Goal: Task Accomplishment & Management: Complete application form

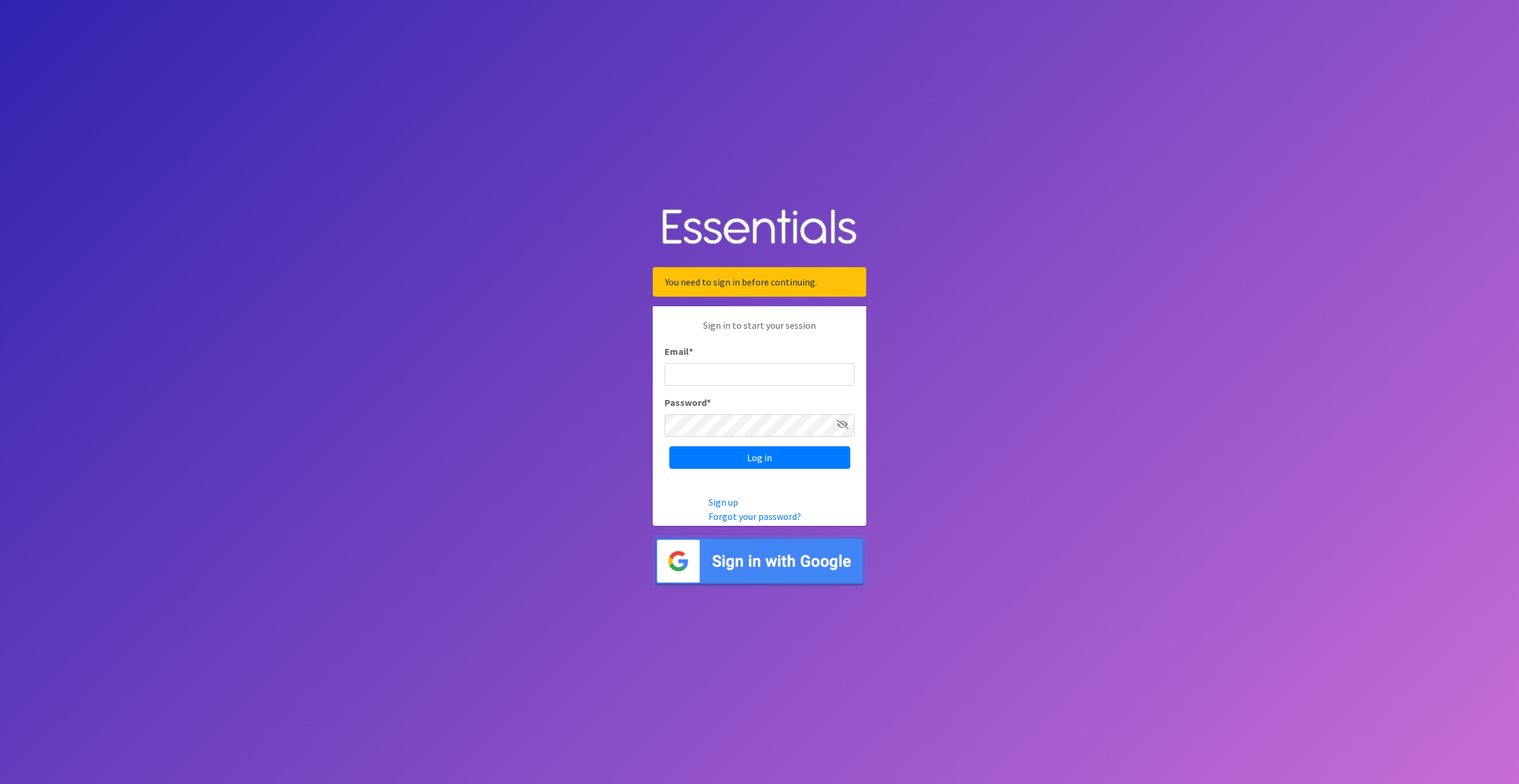
click at [710, 374] on input "Email *" at bounding box center [760, 374] width 190 height 23
type input "cpope@ccozarks.org"
click at [735, 457] on input "Log in" at bounding box center [759, 457] width 181 height 23
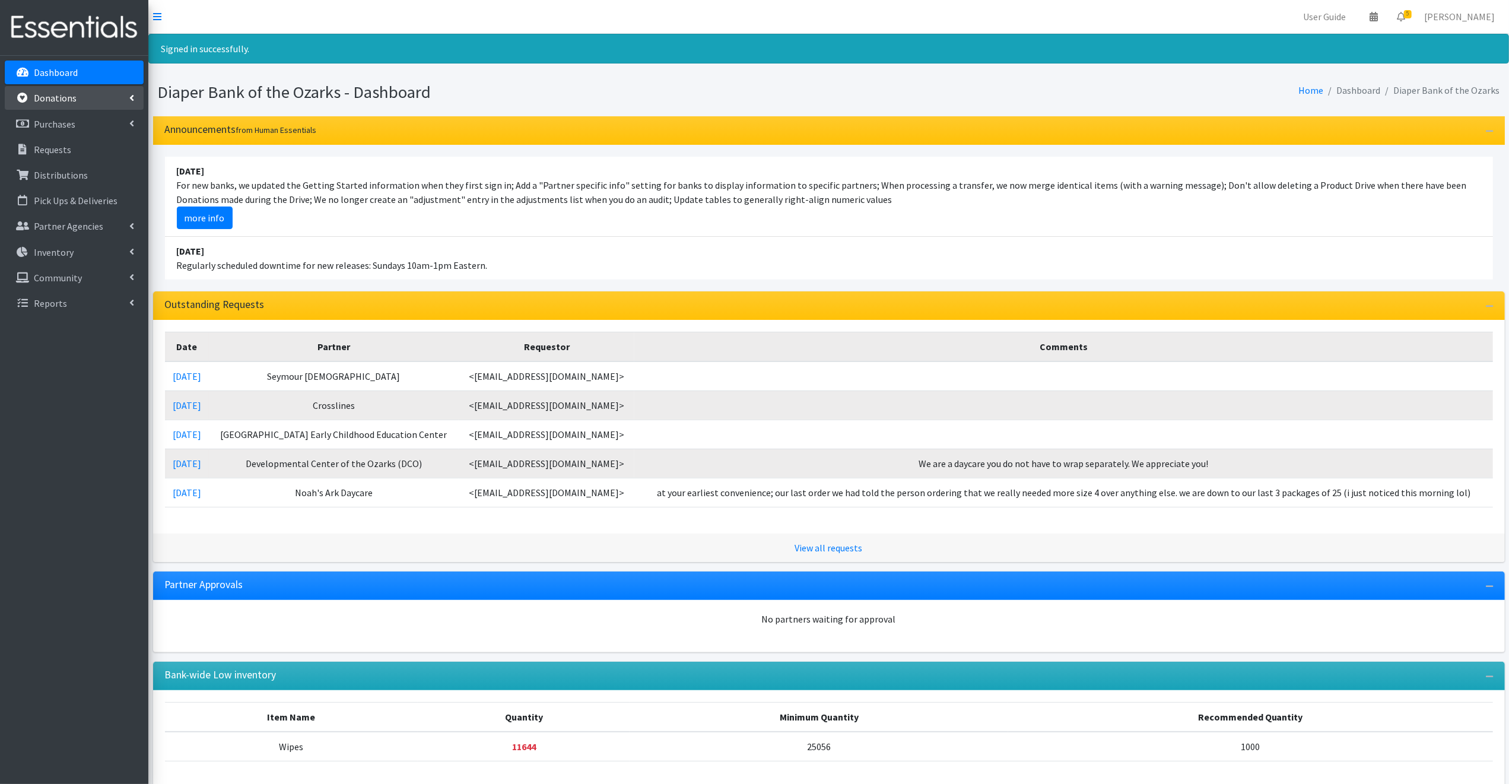
click at [65, 96] on p "Donations" at bounding box center [55, 98] width 43 height 12
click at [65, 122] on link "All Donations" at bounding box center [74, 124] width 139 height 24
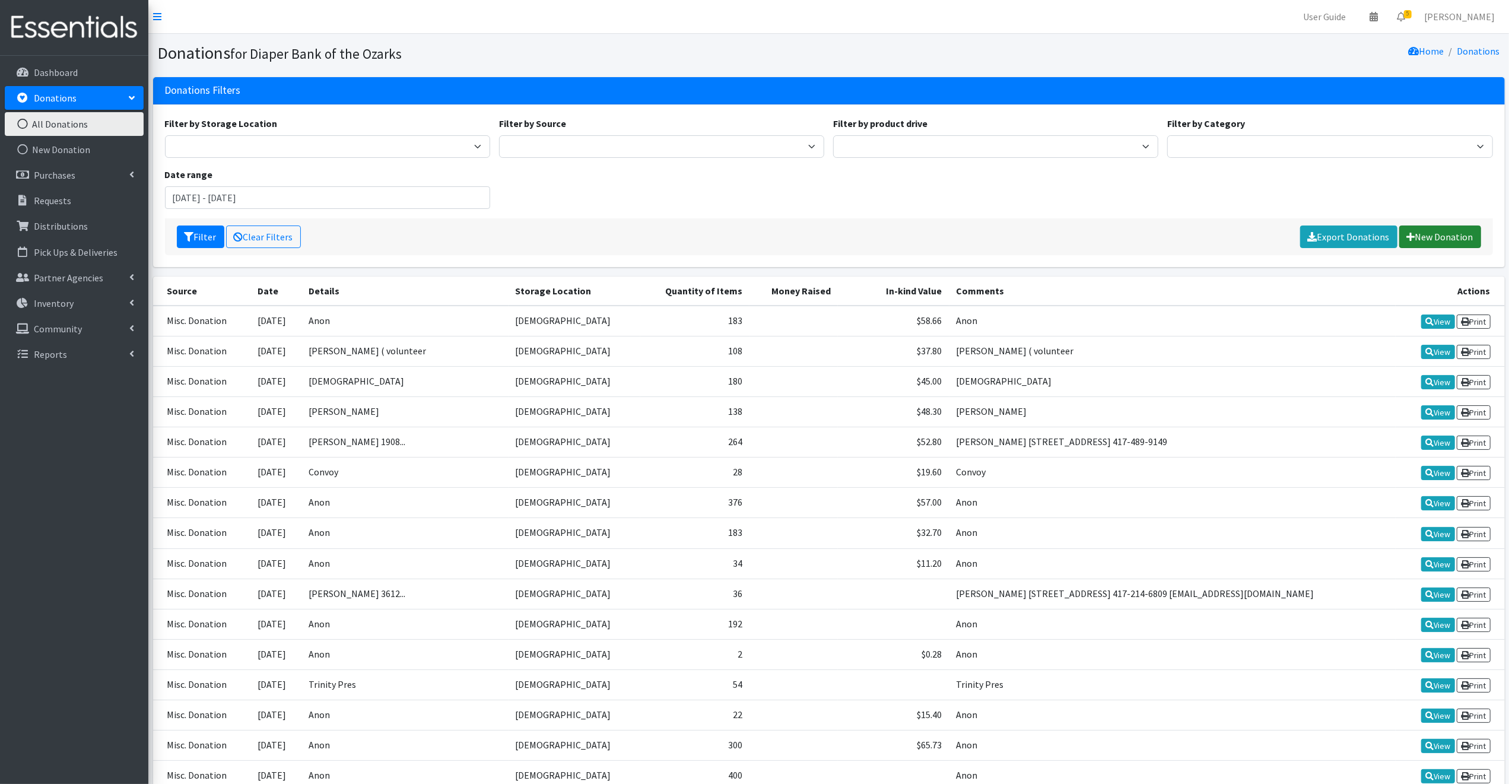
click at [1457, 236] on link "New Donation" at bounding box center [1440, 236] width 82 height 23
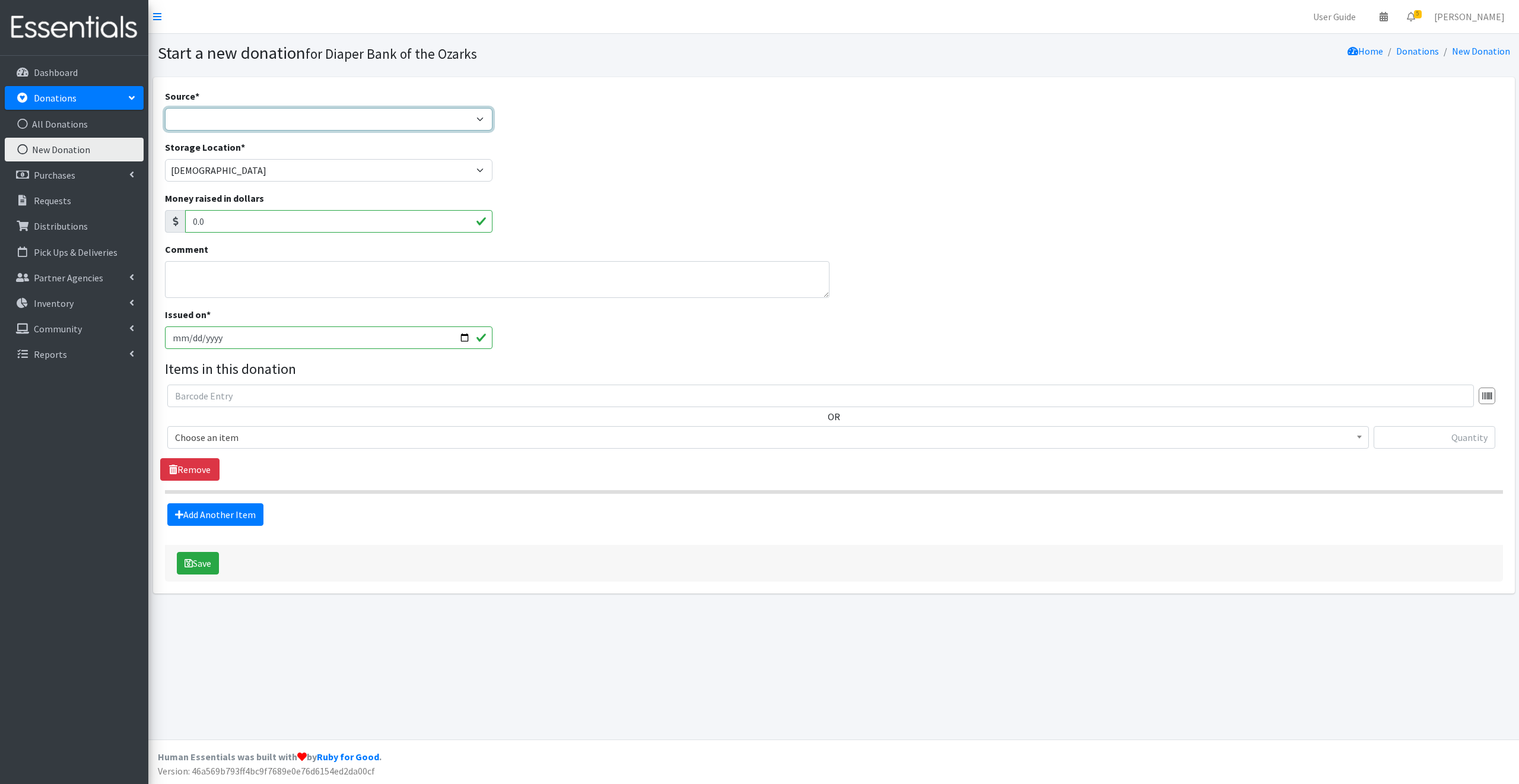
click at [181, 118] on select "Product Drive Manufacturer Donation Site Misc. Donation" at bounding box center [329, 119] width 328 height 23
select select "Misc. Donation"
click at [165, 108] on select "Product Drive Manufacturer Donation Site Misc. Donation" at bounding box center [329, 119] width 328 height 23
click at [181, 279] on textarea "Comment" at bounding box center [497, 279] width 665 height 37
type textarea "Anon"
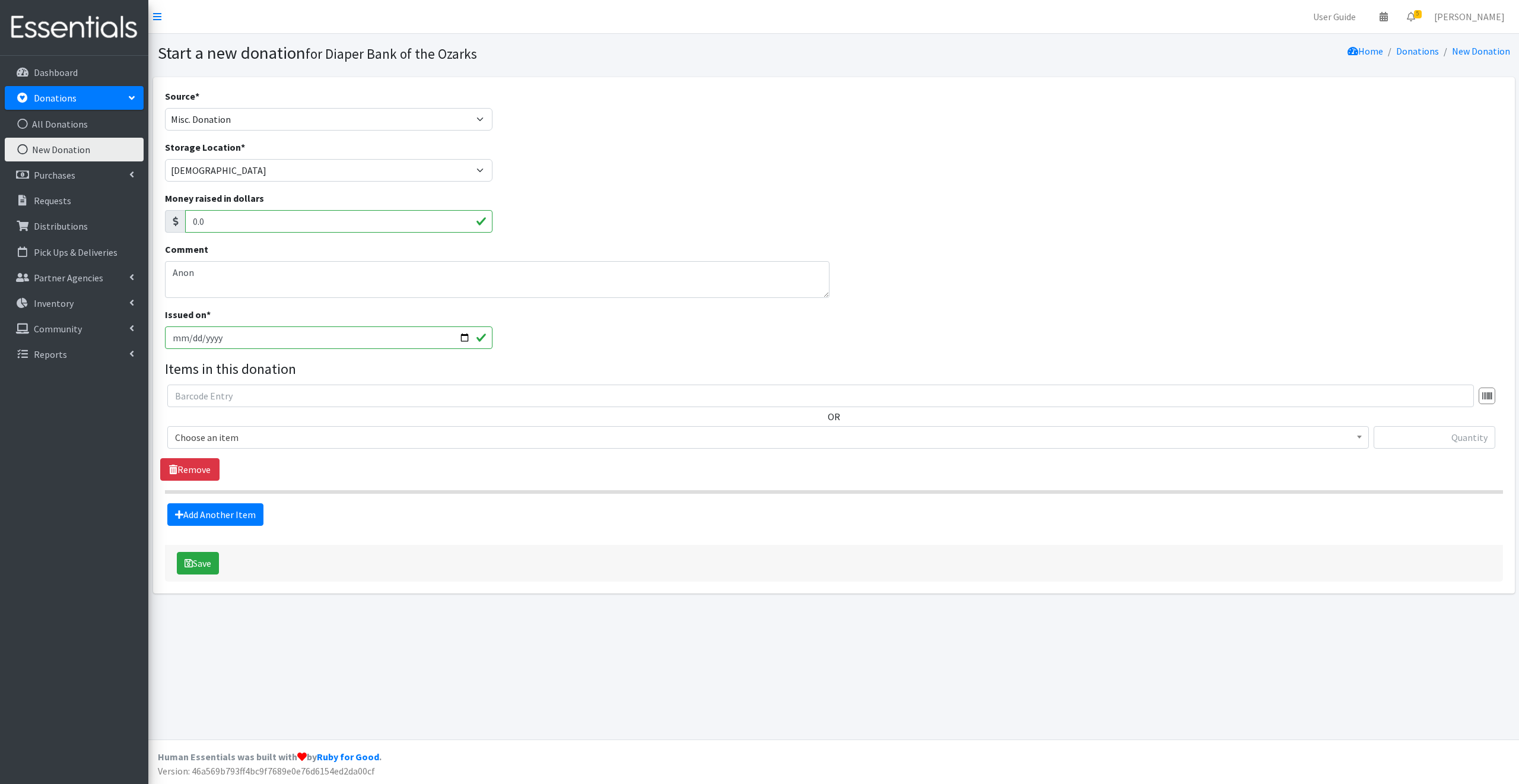
click at [462, 337] on input "2025-08-19" at bounding box center [329, 337] width 328 height 23
type input "2025-08-14"
click at [255, 434] on span "Choose an item" at bounding box center [768, 437] width 1186 height 17
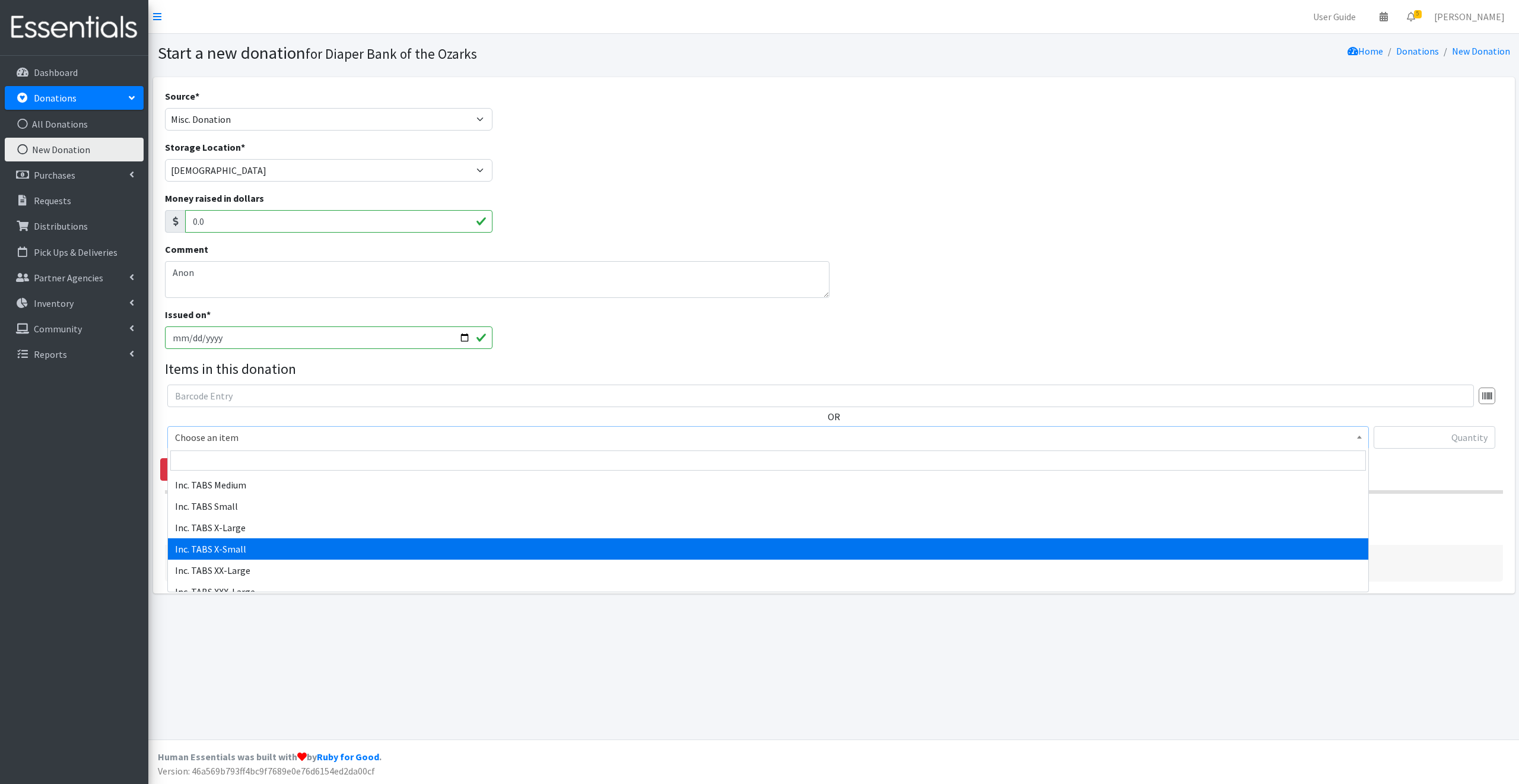
scroll to position [498, 0]
select select "15236"
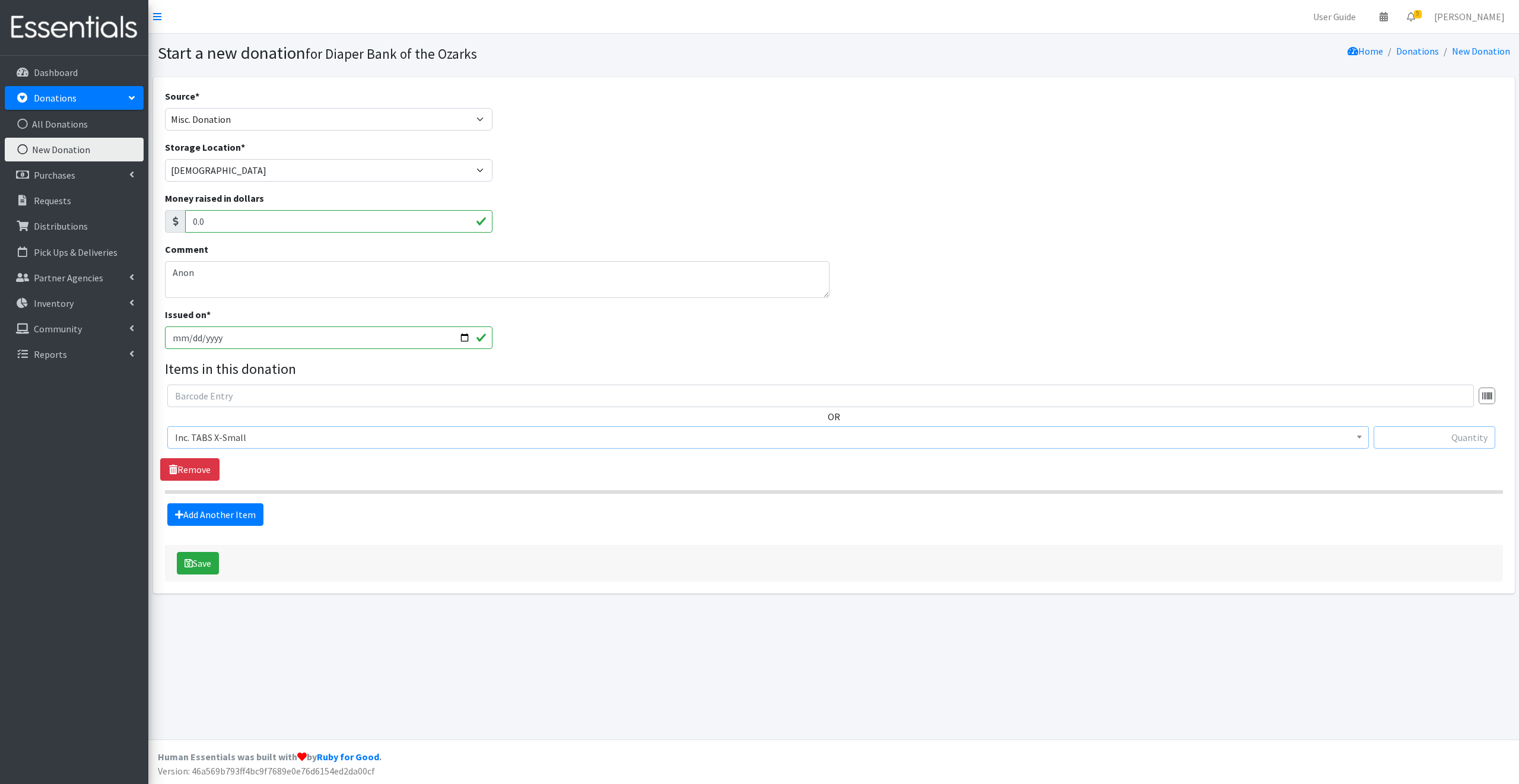
click at [1405, 434] on input "text" at bounding box center [1435, 437] width 122 height 23
type input "200"
click at [248, 514] on link "Add Another Item" at bounding box center [215, 514] width 96 height 23
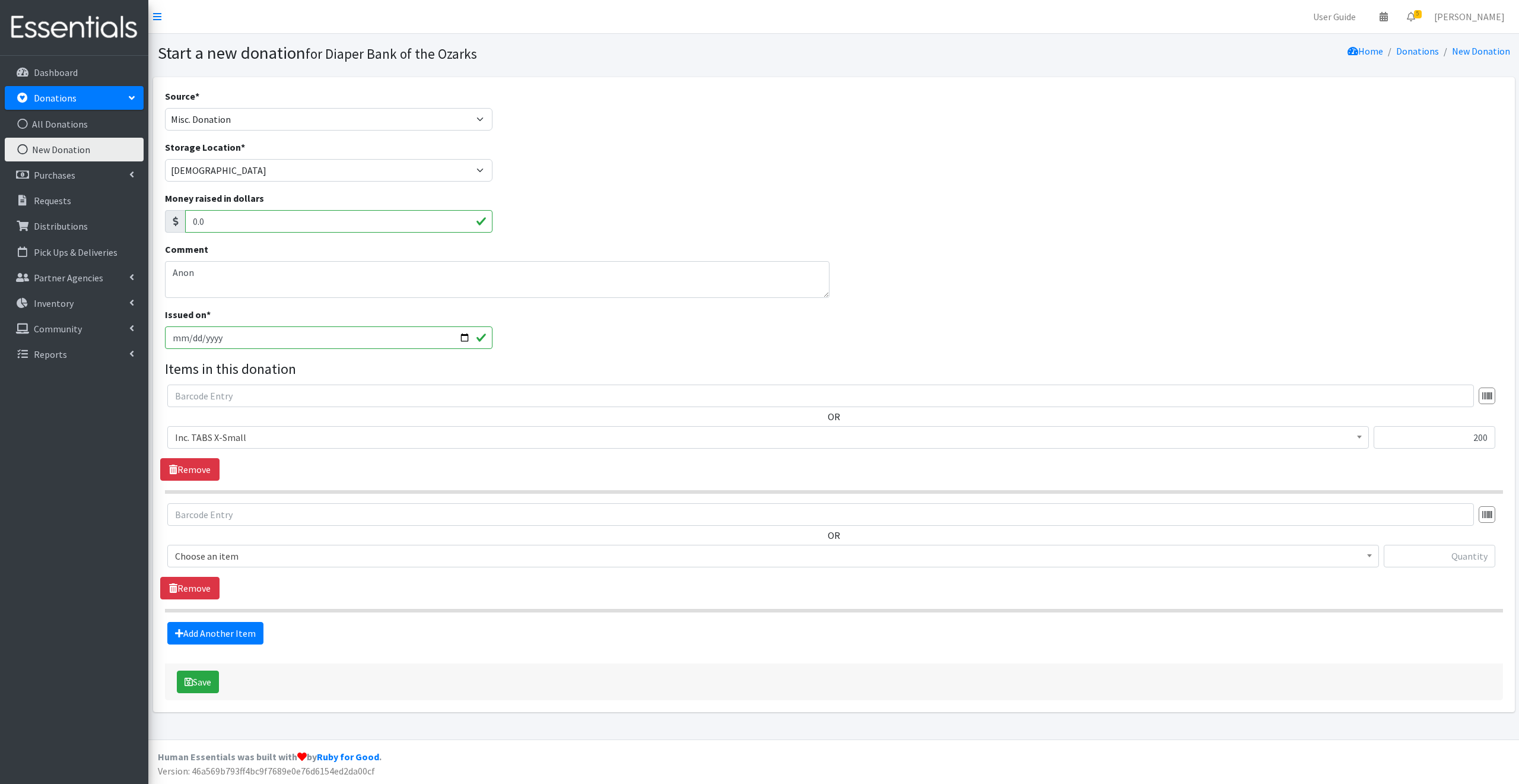
click at [250, 551] on span "Choose an item" at bounding box center [773, 556] width 1196 height 17
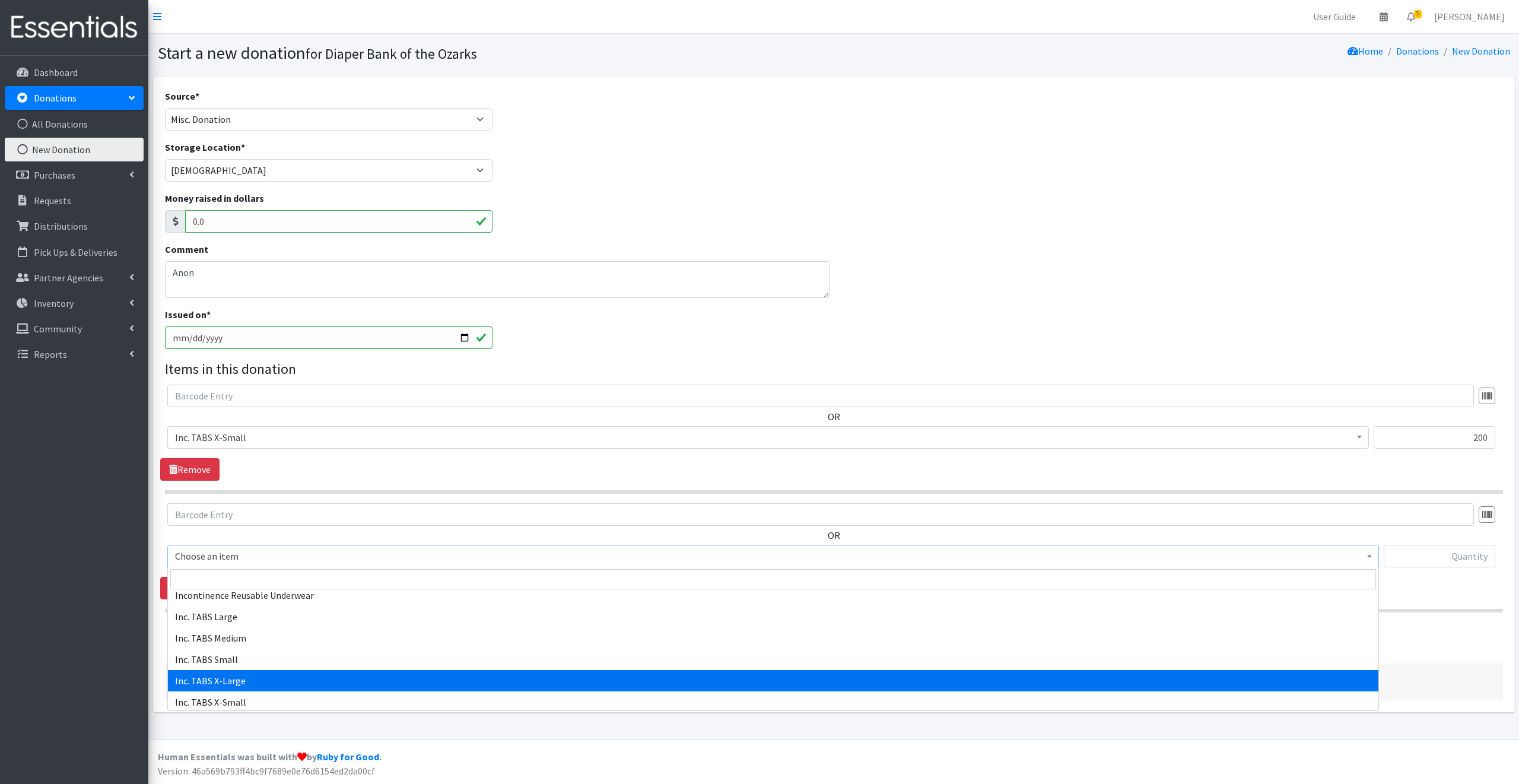
select select "15240"
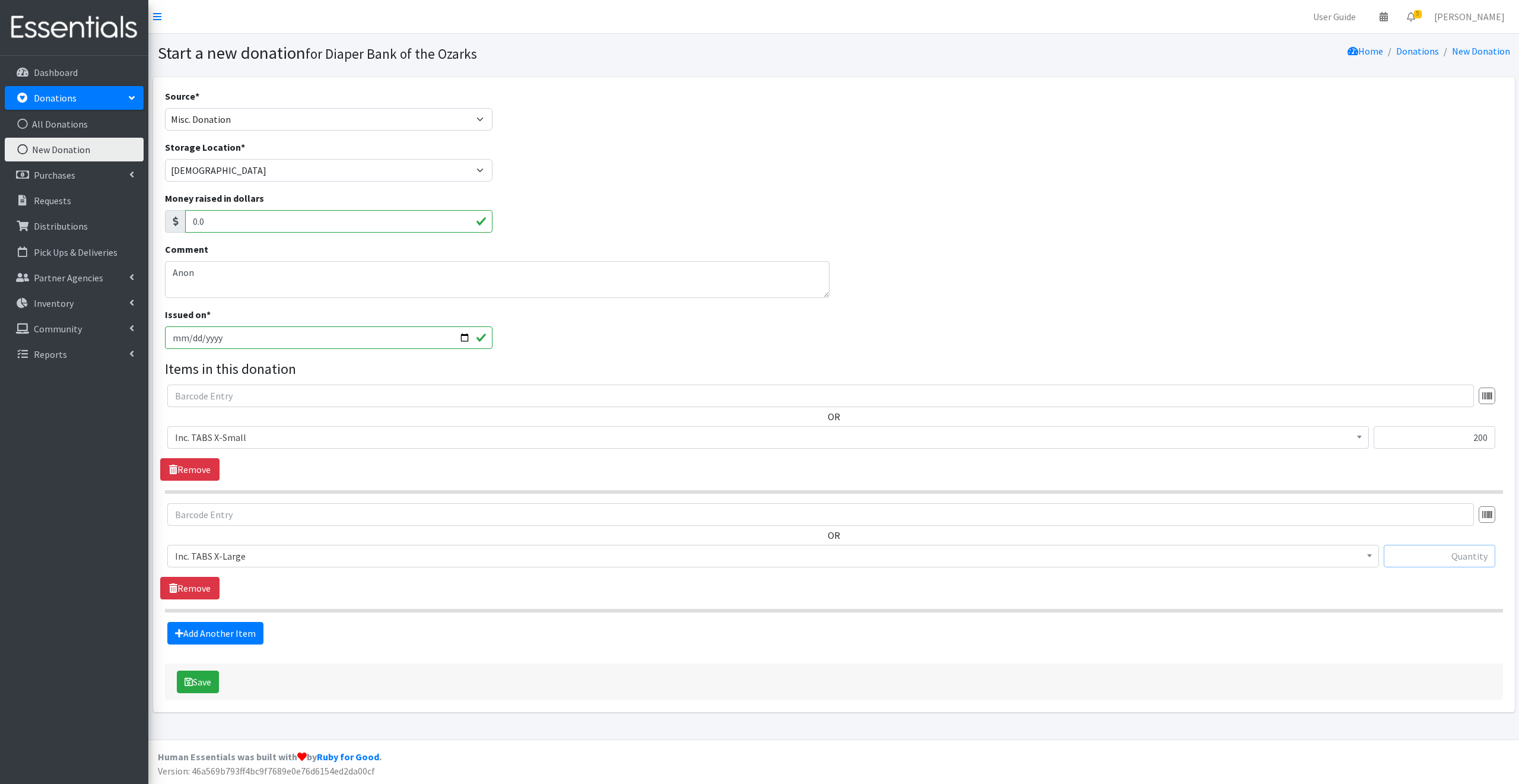
click at [1405, 556] on input "text" at bounding box center [1440, 556] width 112 height 23
type input "4"
click at [225, 633] on link "Add Another Item" at bounding box center [215, 633] width 96 height 23
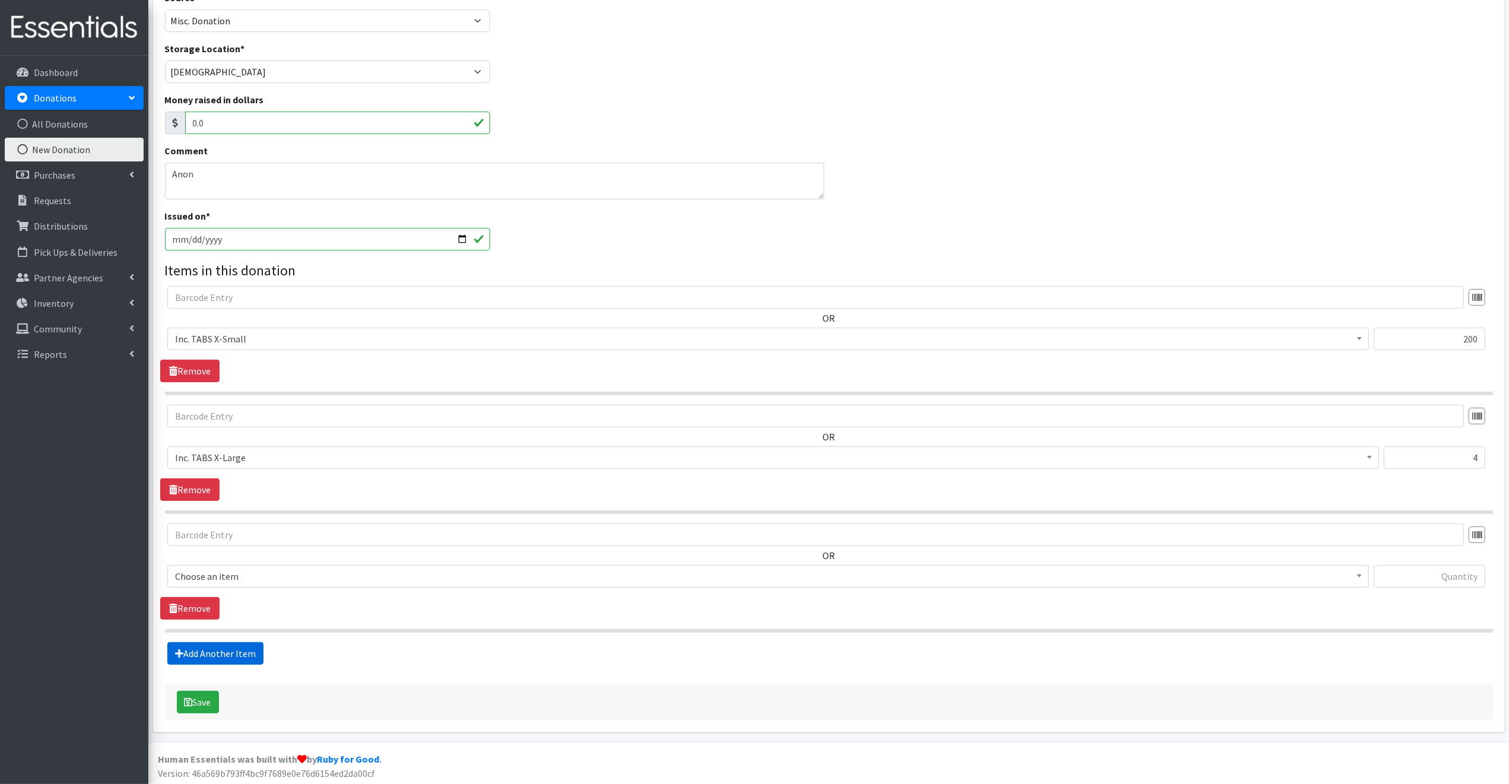
scroll to position [100, 0]
click at [259, 569] on span "Choose an item" at bounding box center [768, 575] width 1186 height 17
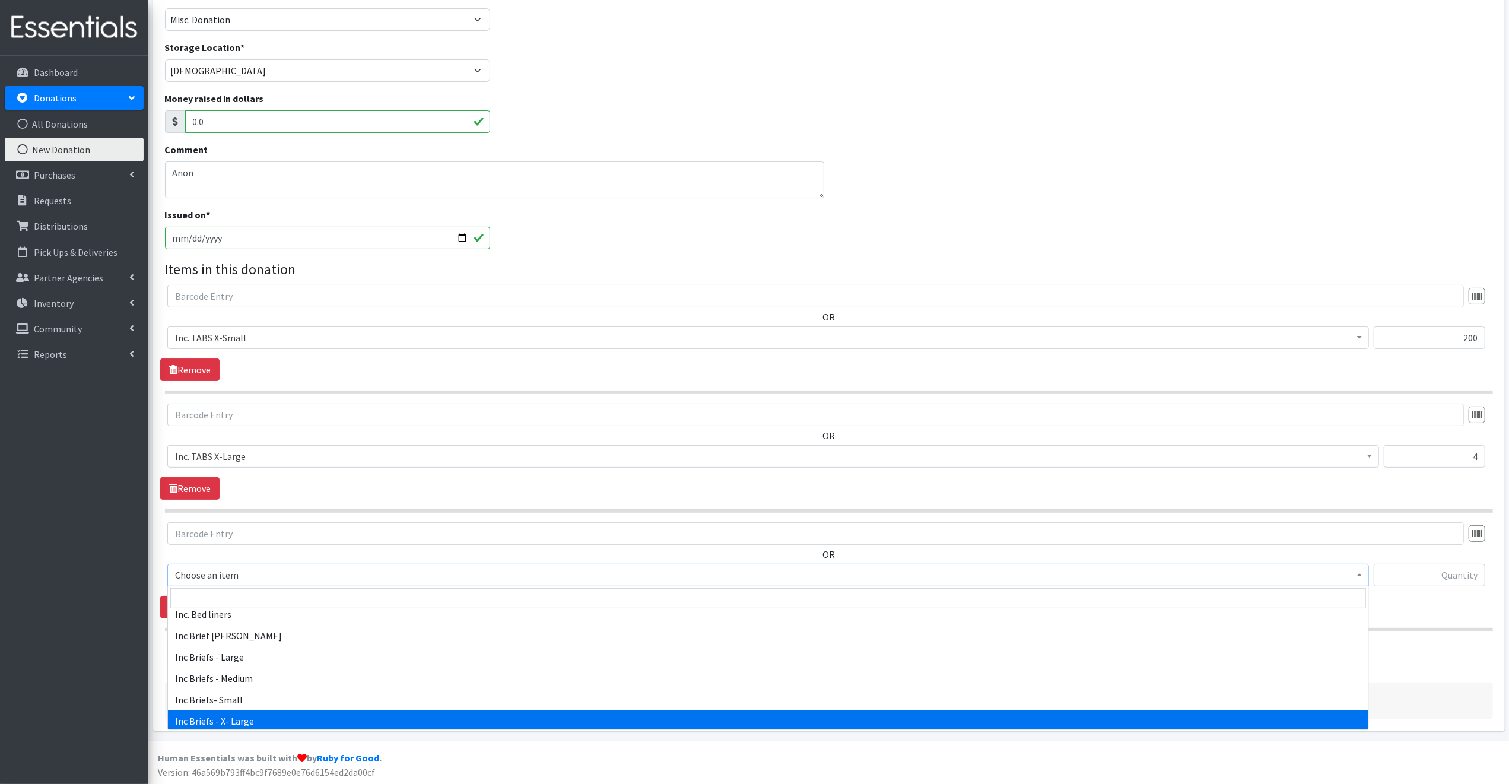
select select "12526"
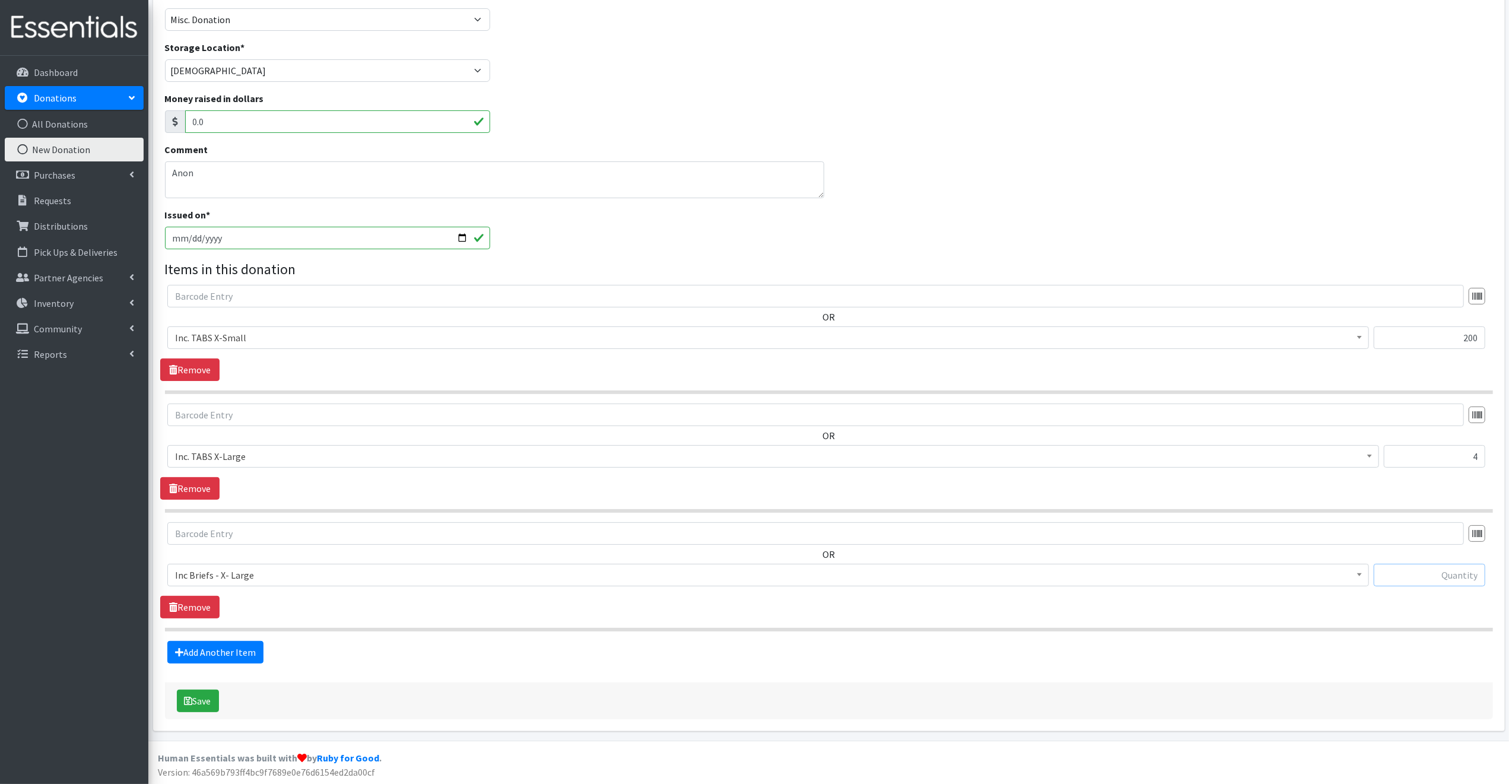
click at [1399, 573] on input "text" at bounding box center [1430, 575] width 112 height 23
type input "18"
click at [246, 652] on link "Add Another Item" at bounding box center [215, 652] width 96 height 23
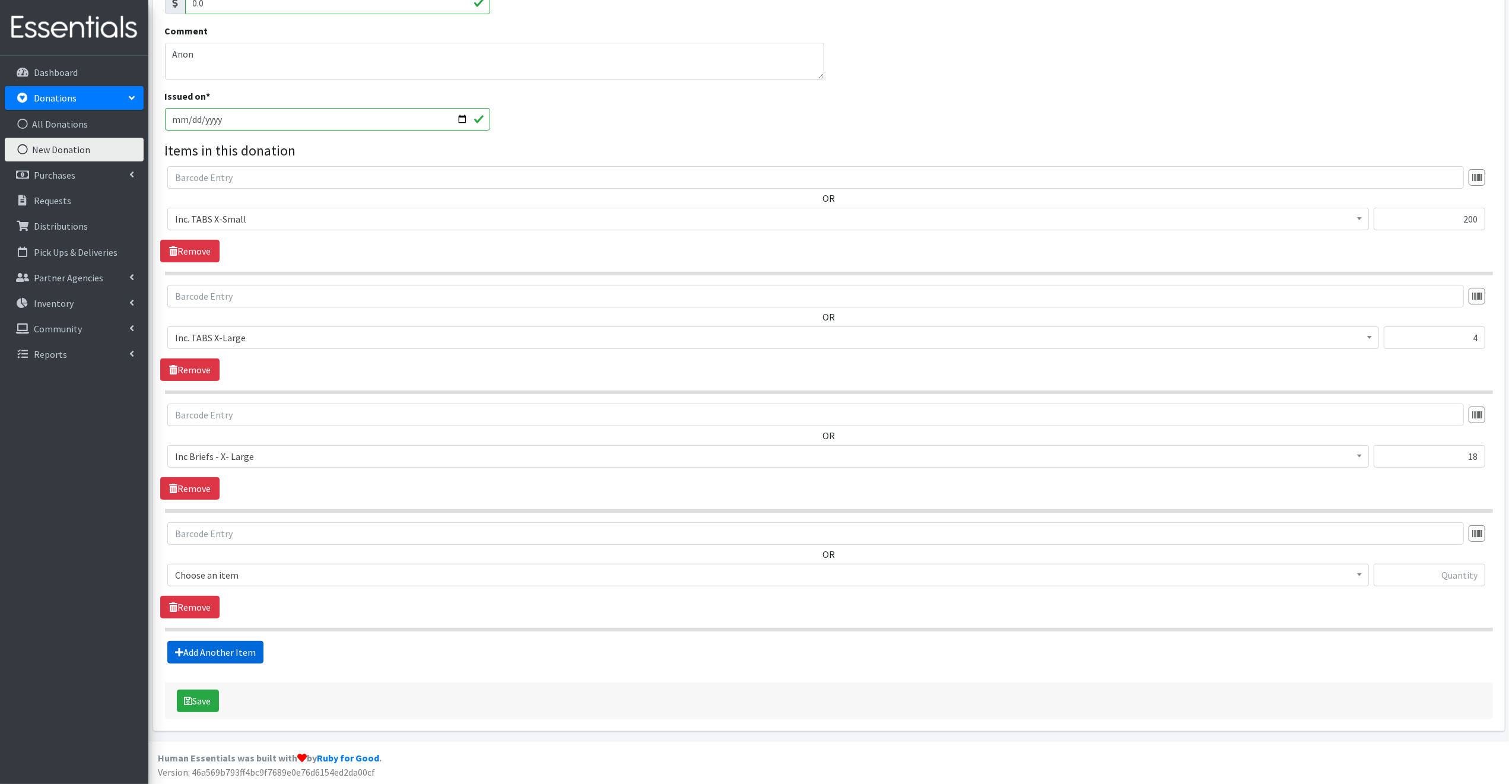
scroll to position [218, 0]
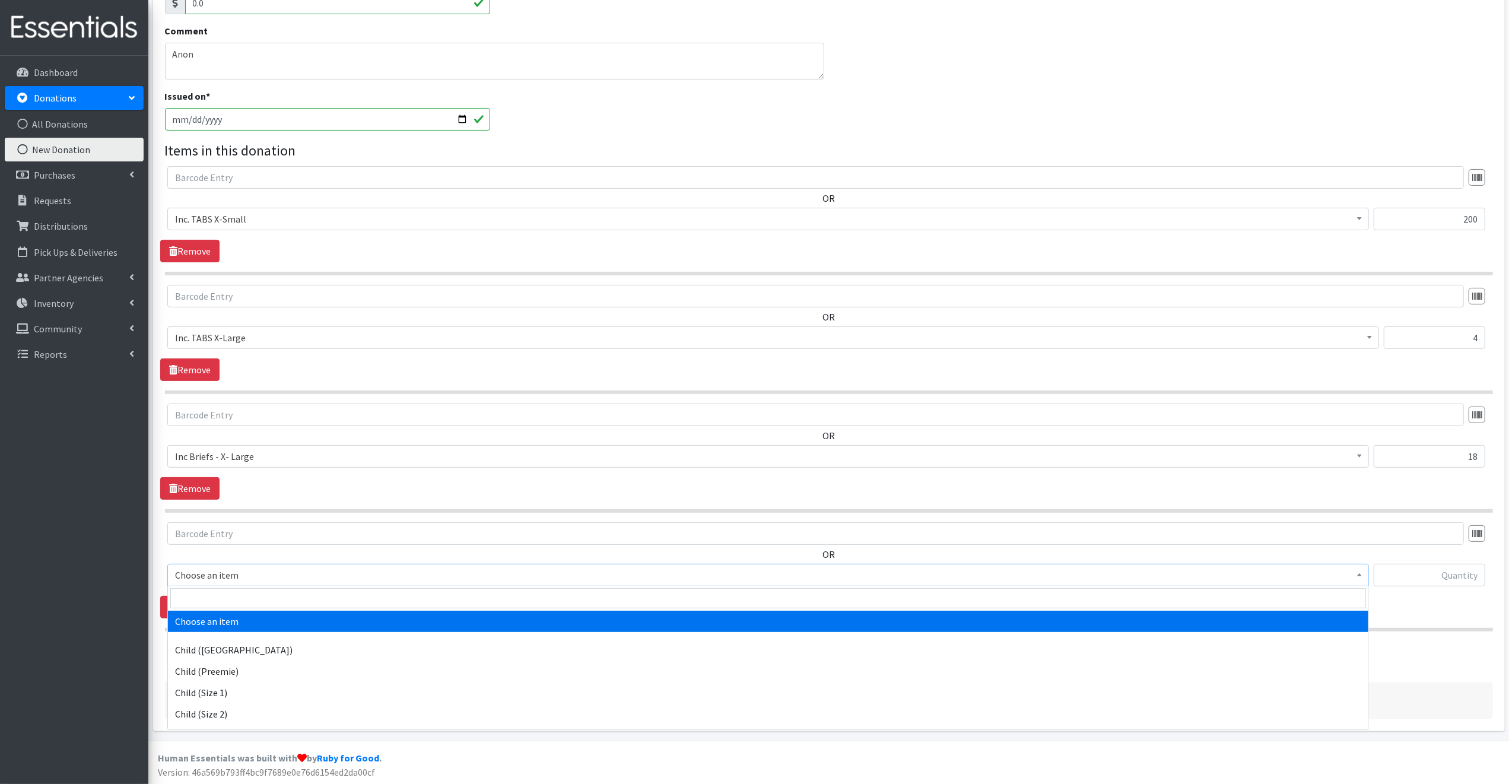
click at [253, 570] on span "Choose an item" at bounding box center [768, 575] width 1186 height 17
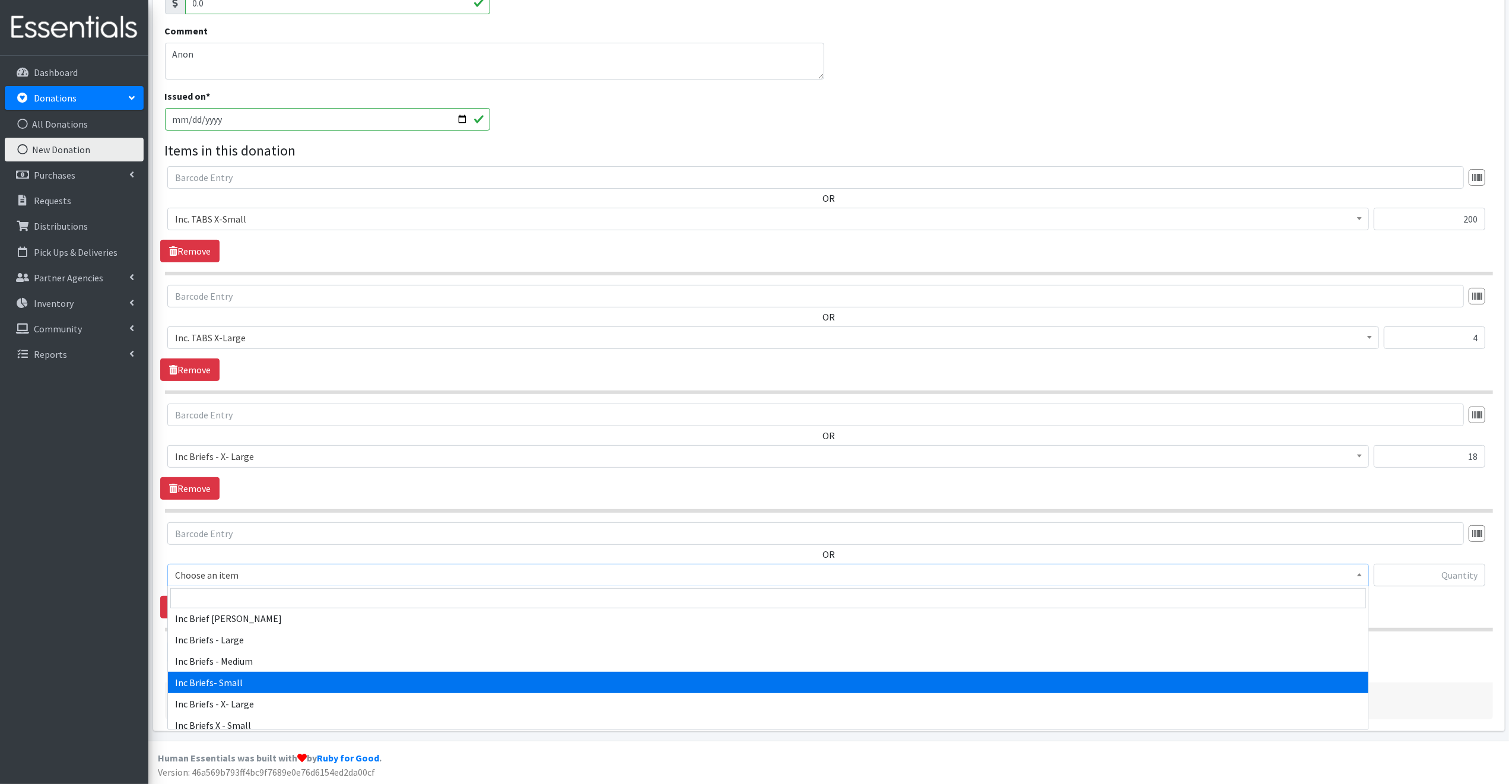
scroll to position [267, 0]
select select "12528"
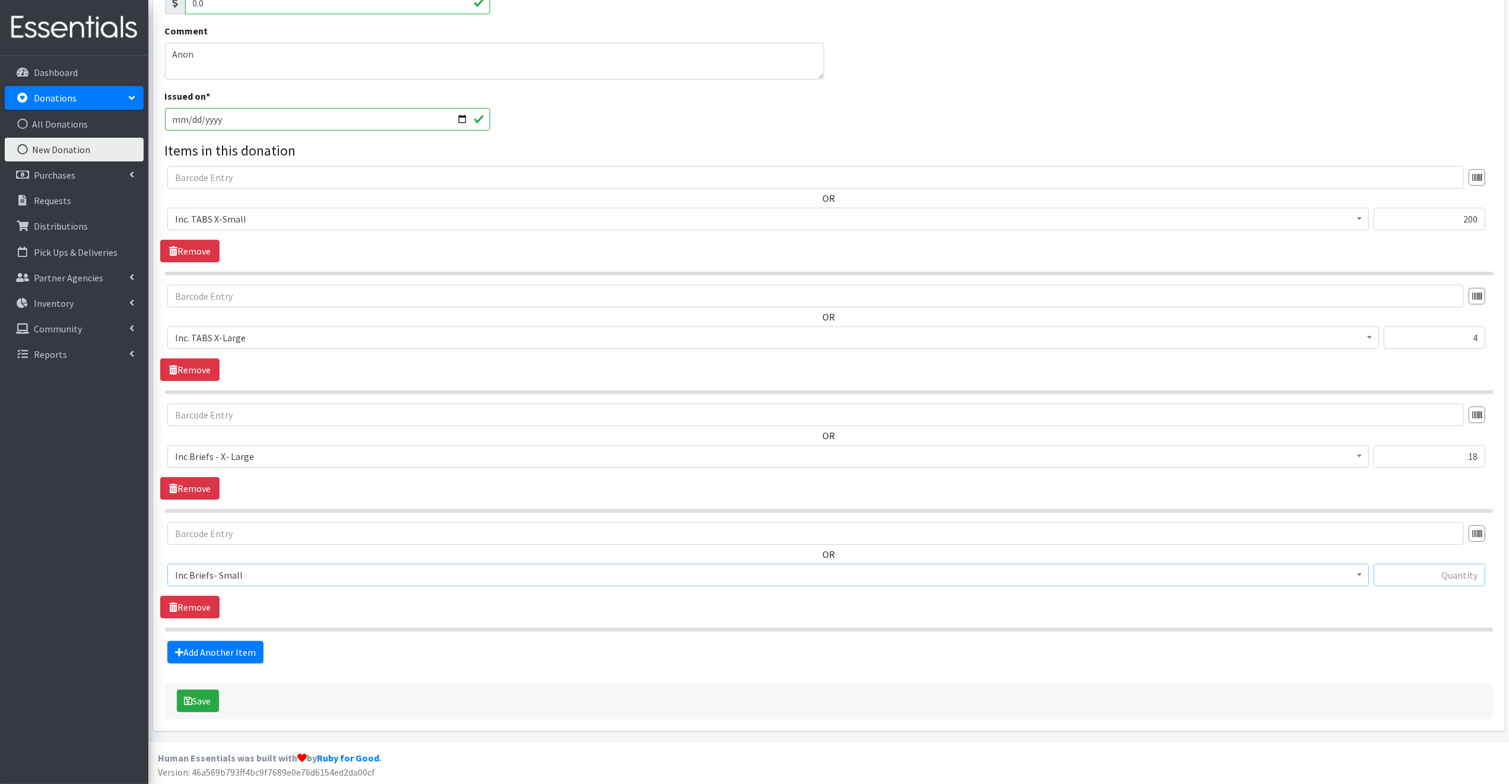
click at [1399, 571] on input "text" at bounding box center [1430, 575] width 112 height 23
type input "4"
click at [193, 698] on button "Save" at bounding box center [198, 701] width 42 height 23
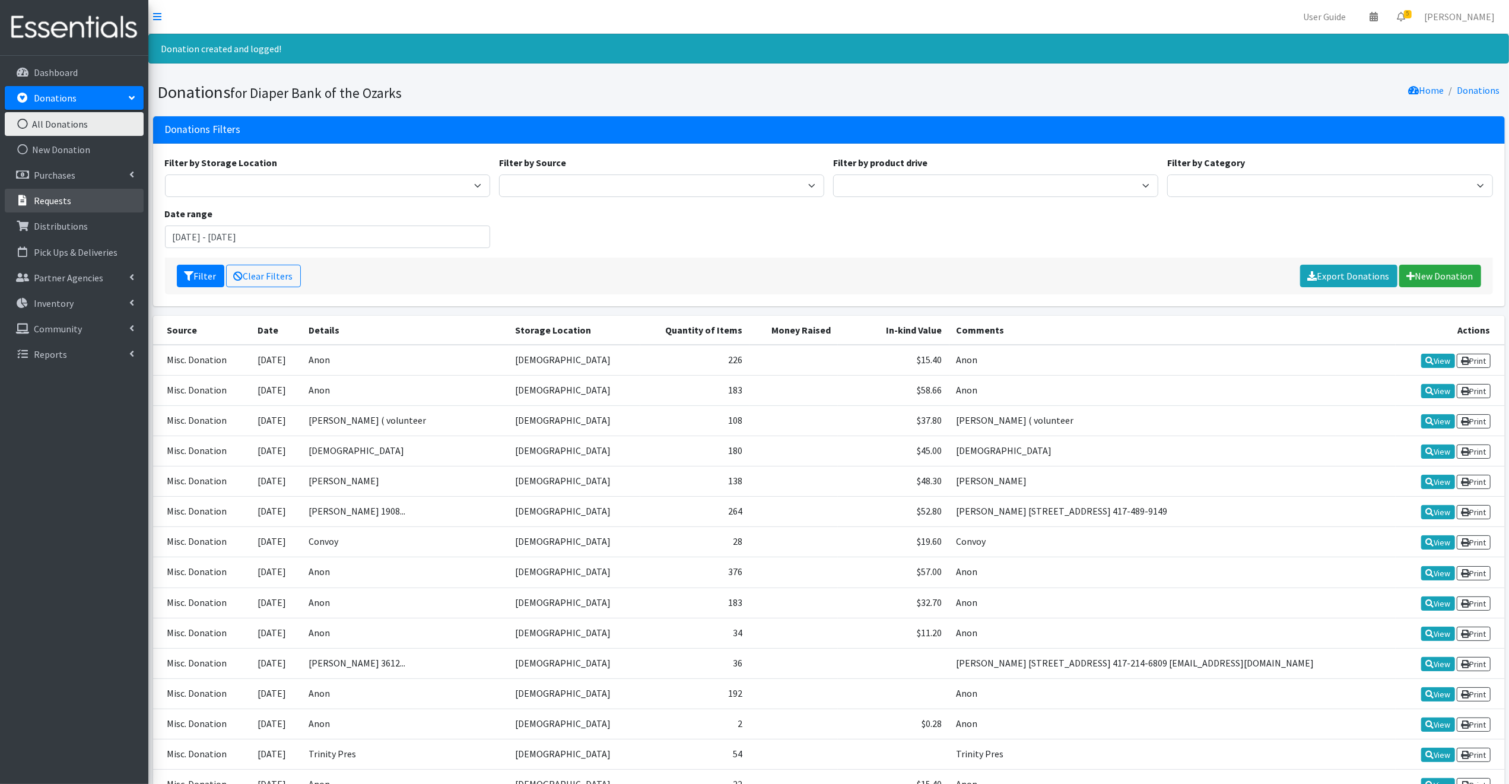
click at [55, 198] on p "Requests" at bounding box center [52, 201] width 37 height 12
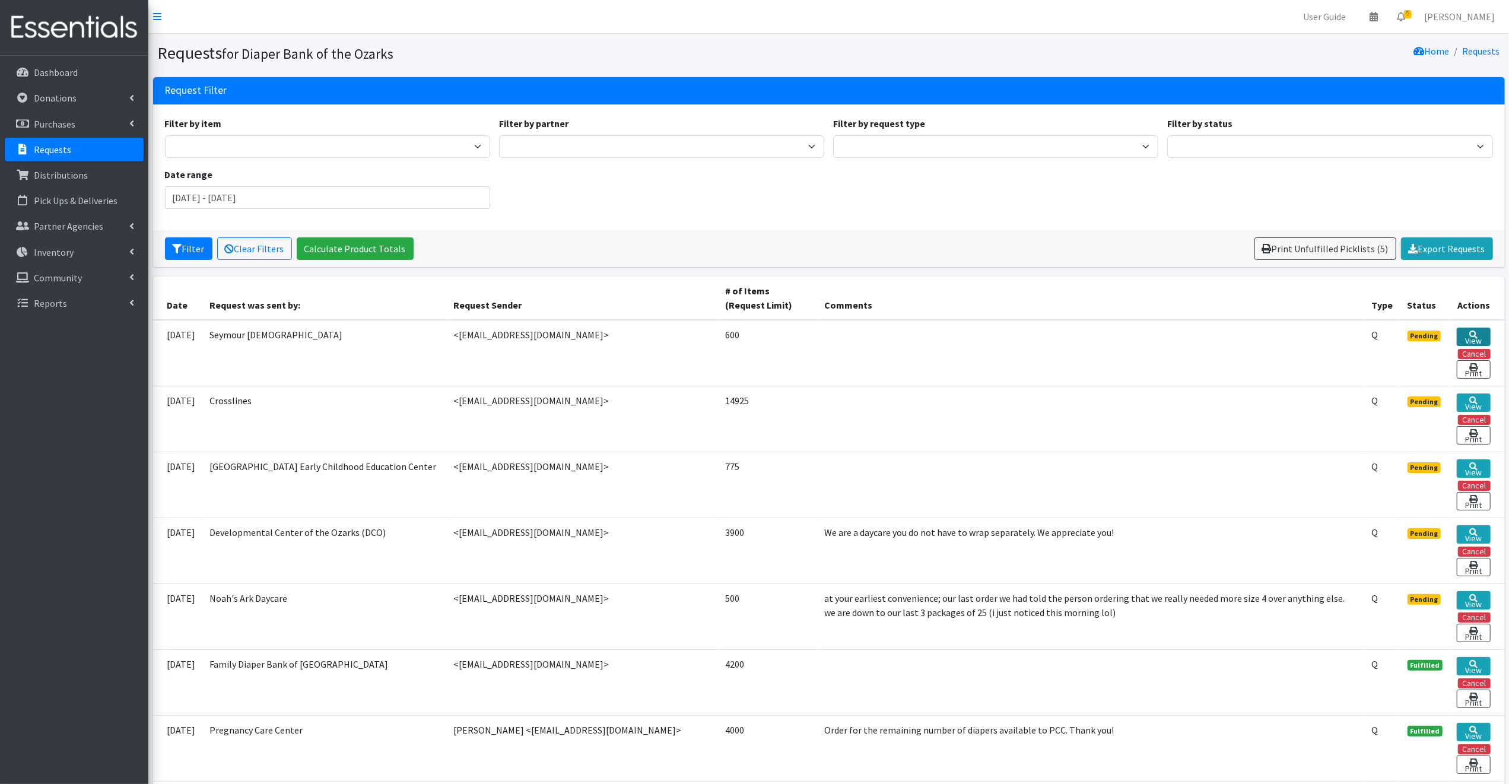
click at [1479, 335] on link "View" at bounding box center [1473, 337] width 33 height 18
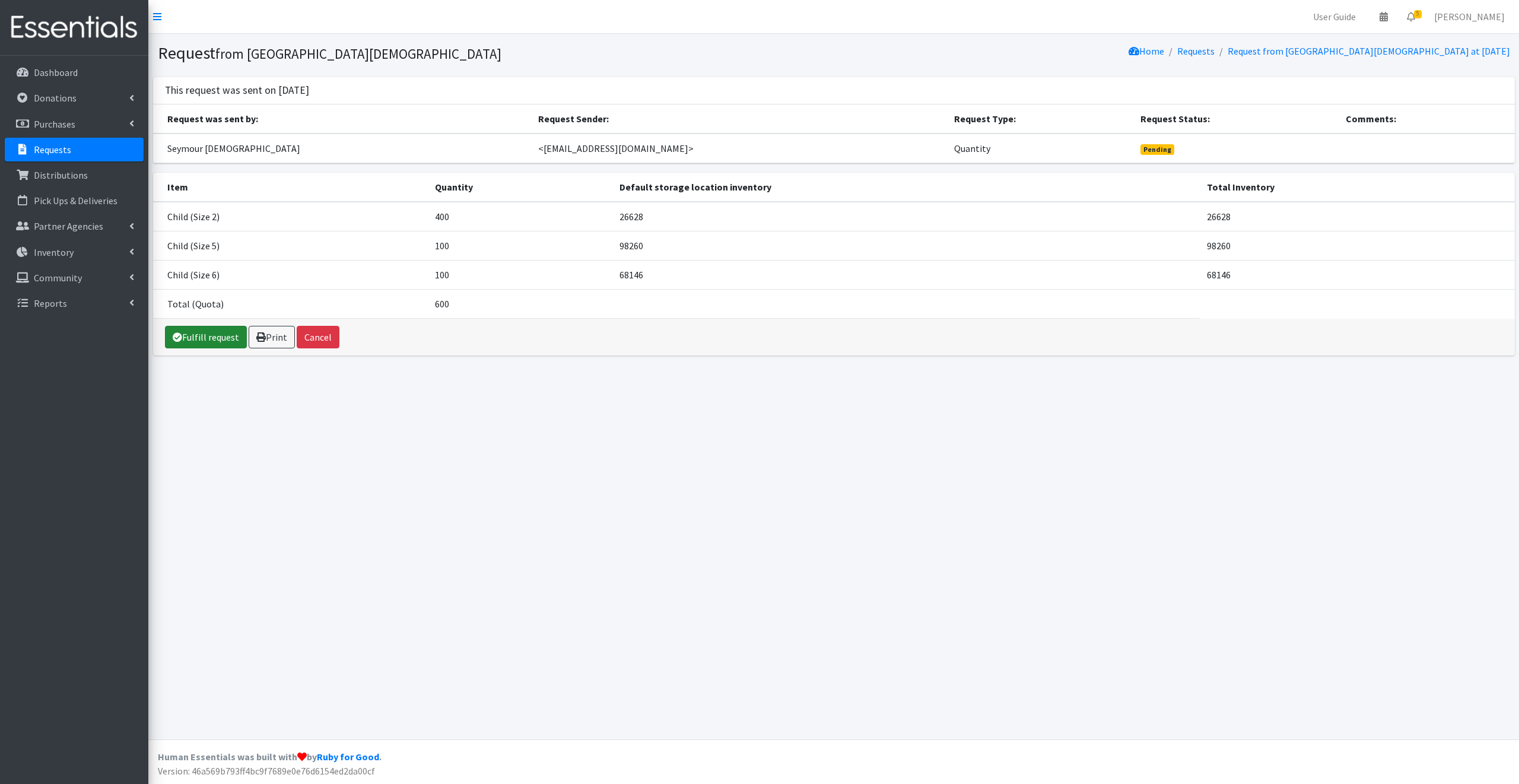
click at [209, 336] on link "Fulfill request" at bounding box center [206, 337] width 82 height 23
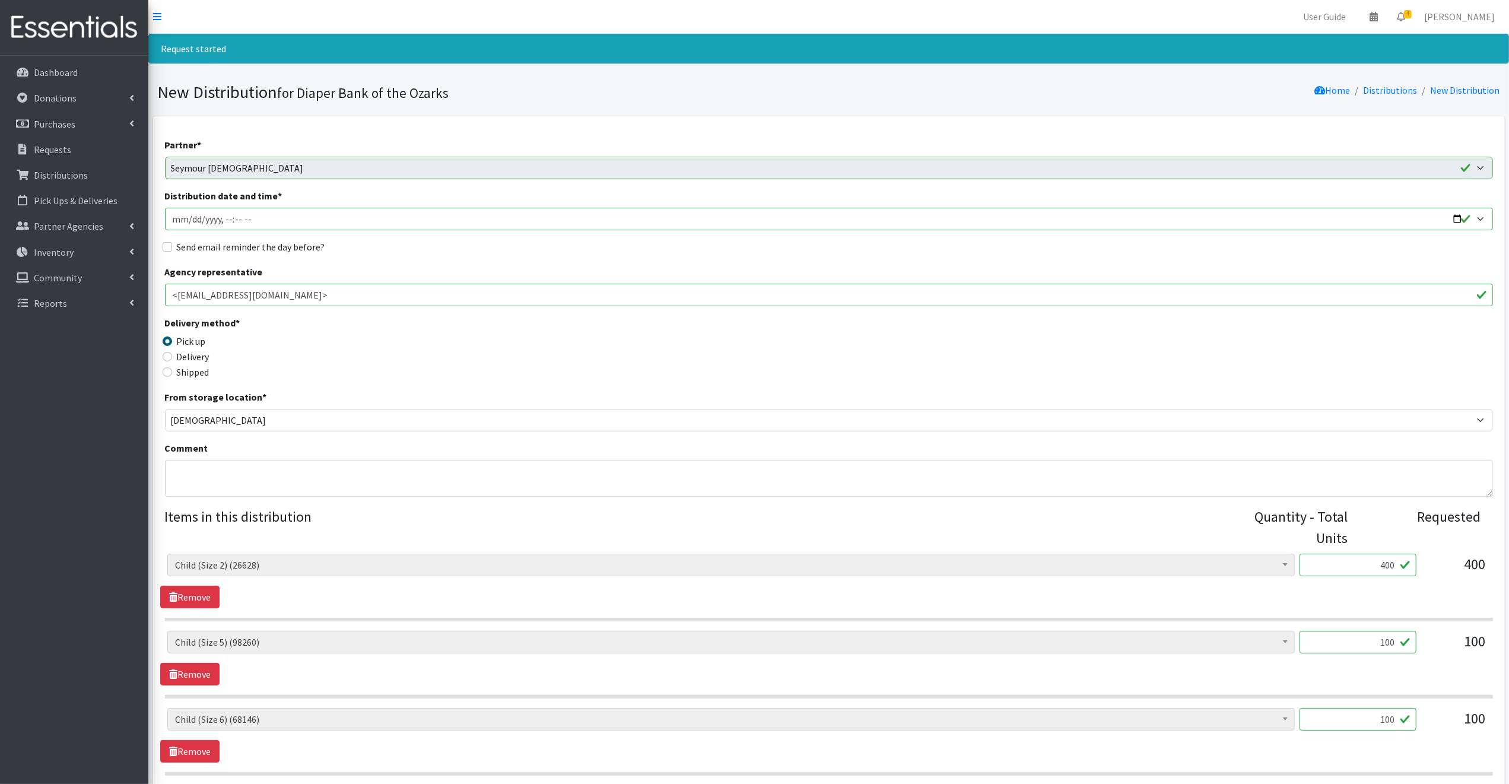
click at [1459, 218] on input "Distribution date and time *" at bounding box center [829, 219] width 1328 height 23
type input "[DATE]T09:00"
click at [447, 331] on legend "Delivery method *" at bounding box center [331, 325] width 332 height 18
click at [167, 246] on input "Send email reminder the day before?" at bounding box center [167, 246] width 9 height 9
checkbox input "true"
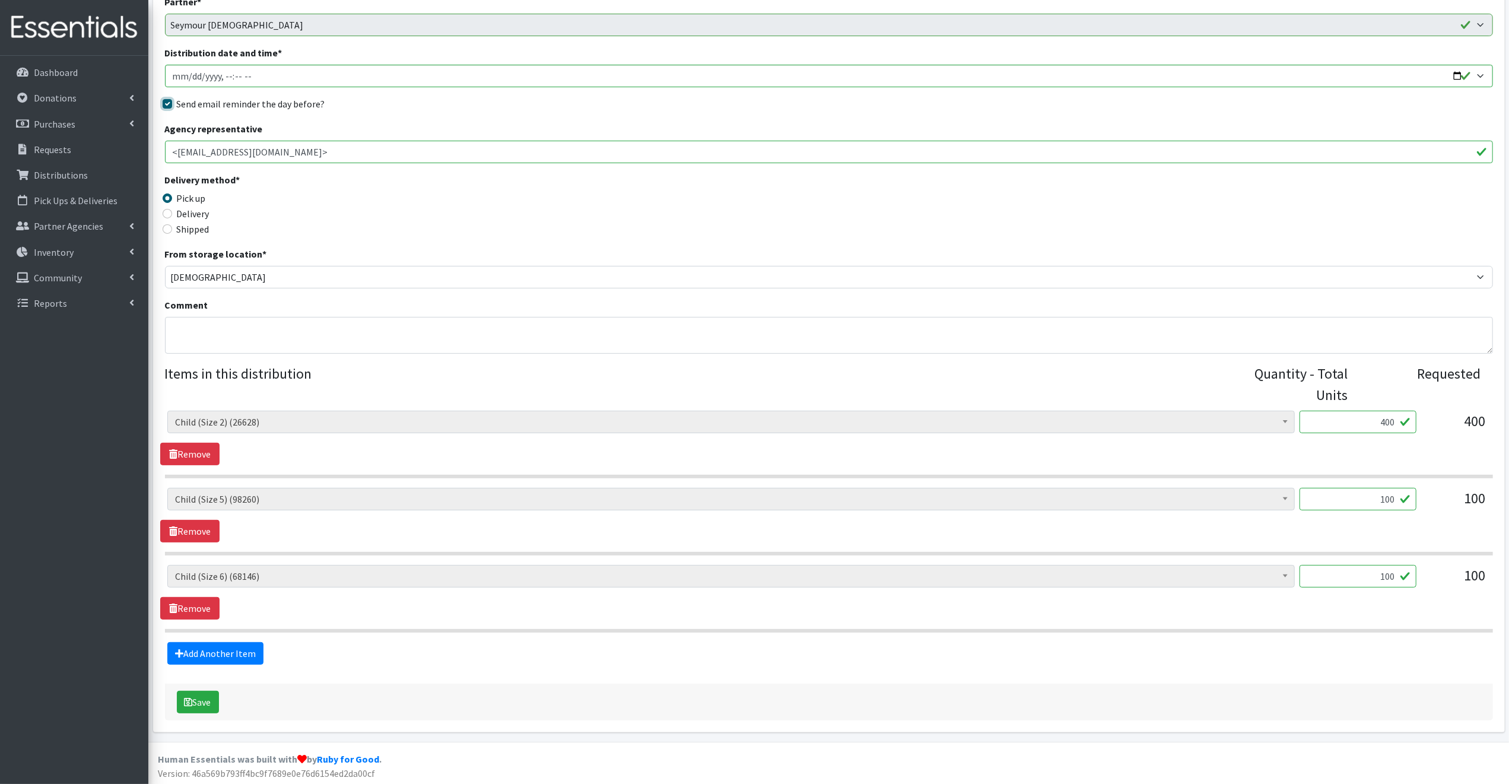
scroll to position [145, 0]
click at [208, 700] on button "Save" at bounding box center [198, 700] width 42 height 23
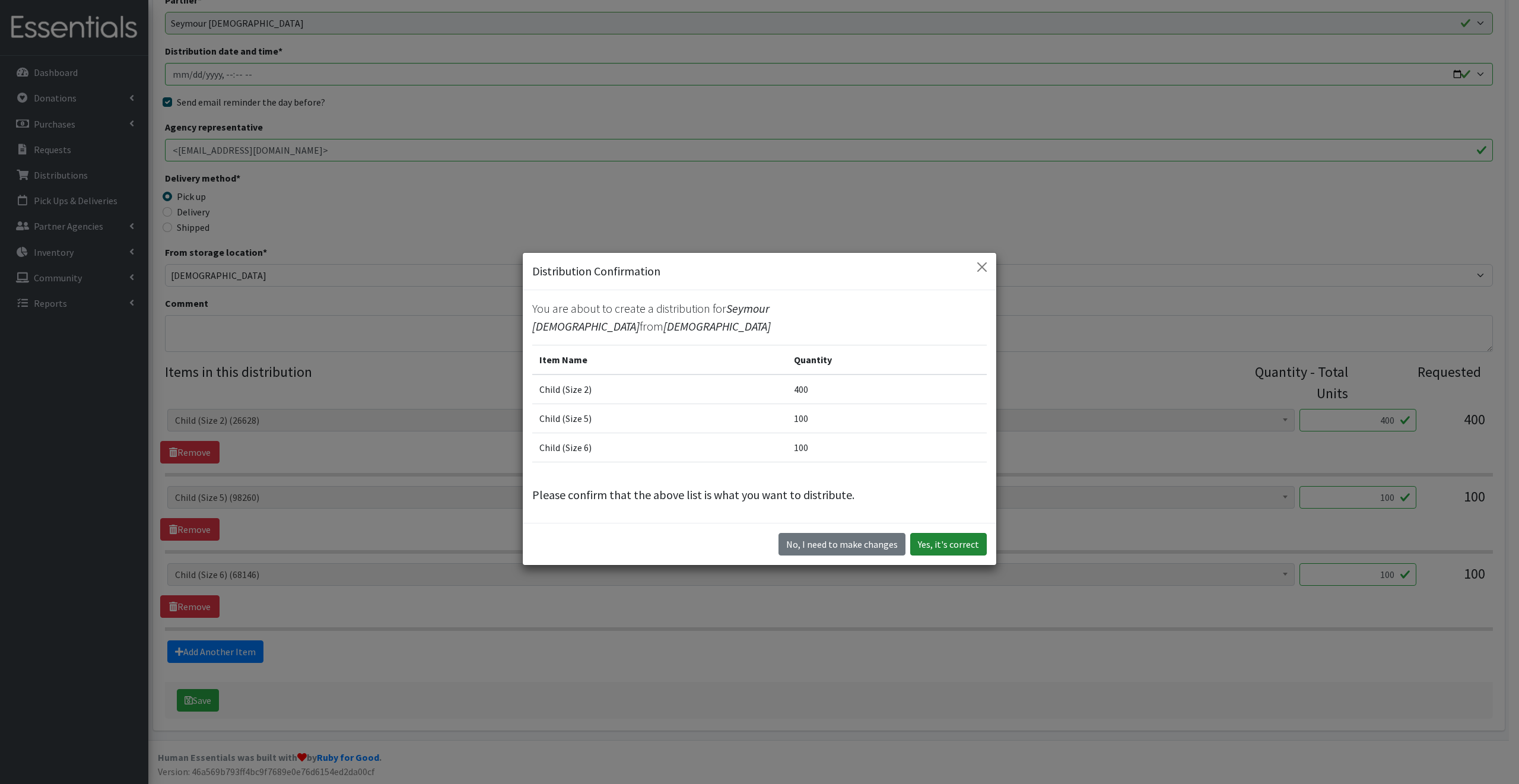
click at [950, 544] on button "Yes, it's correct" at bounding box center [948, 544] width 77 height 23
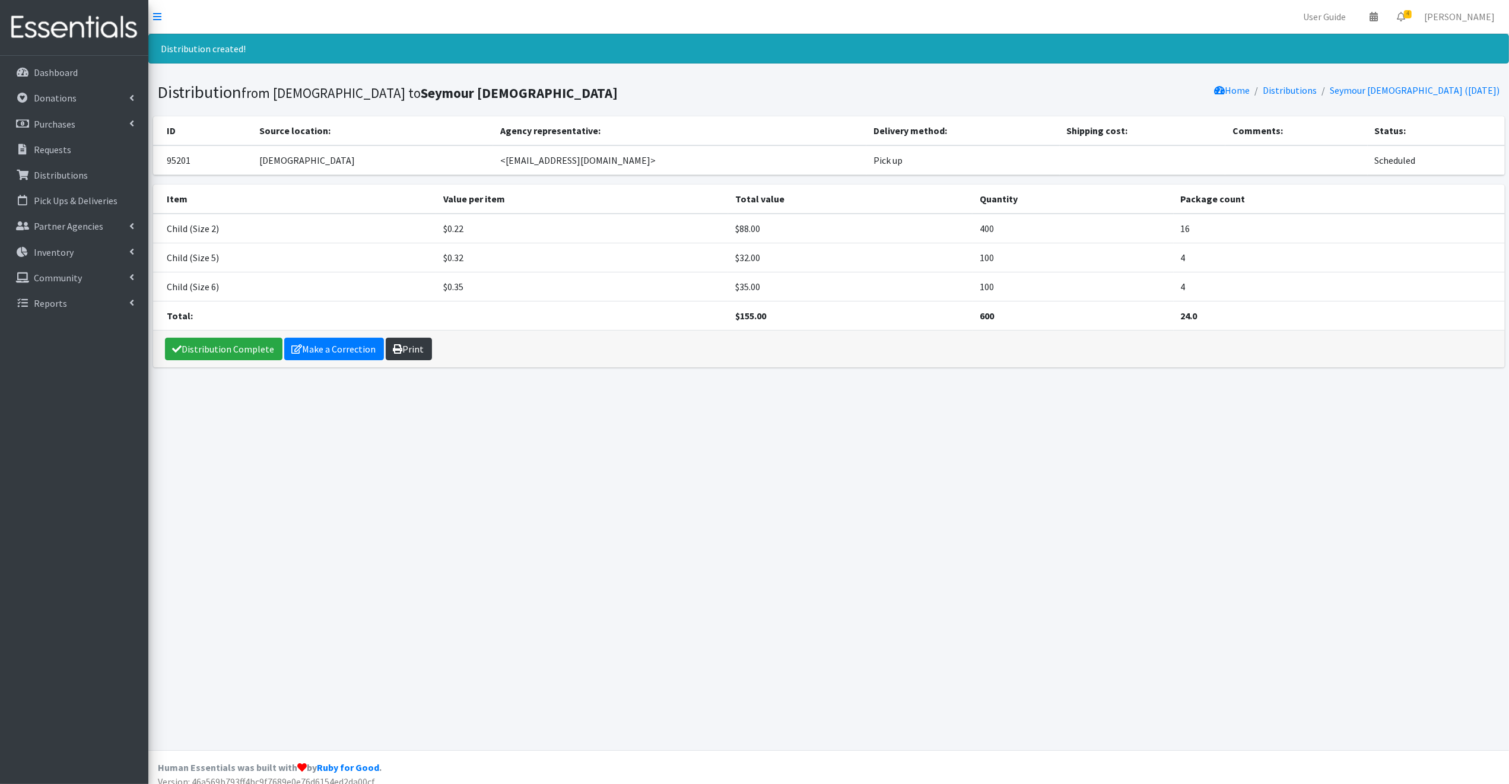
click at [413, 350] on link "Print" at bounding box center [409, 349] width 46 height 23
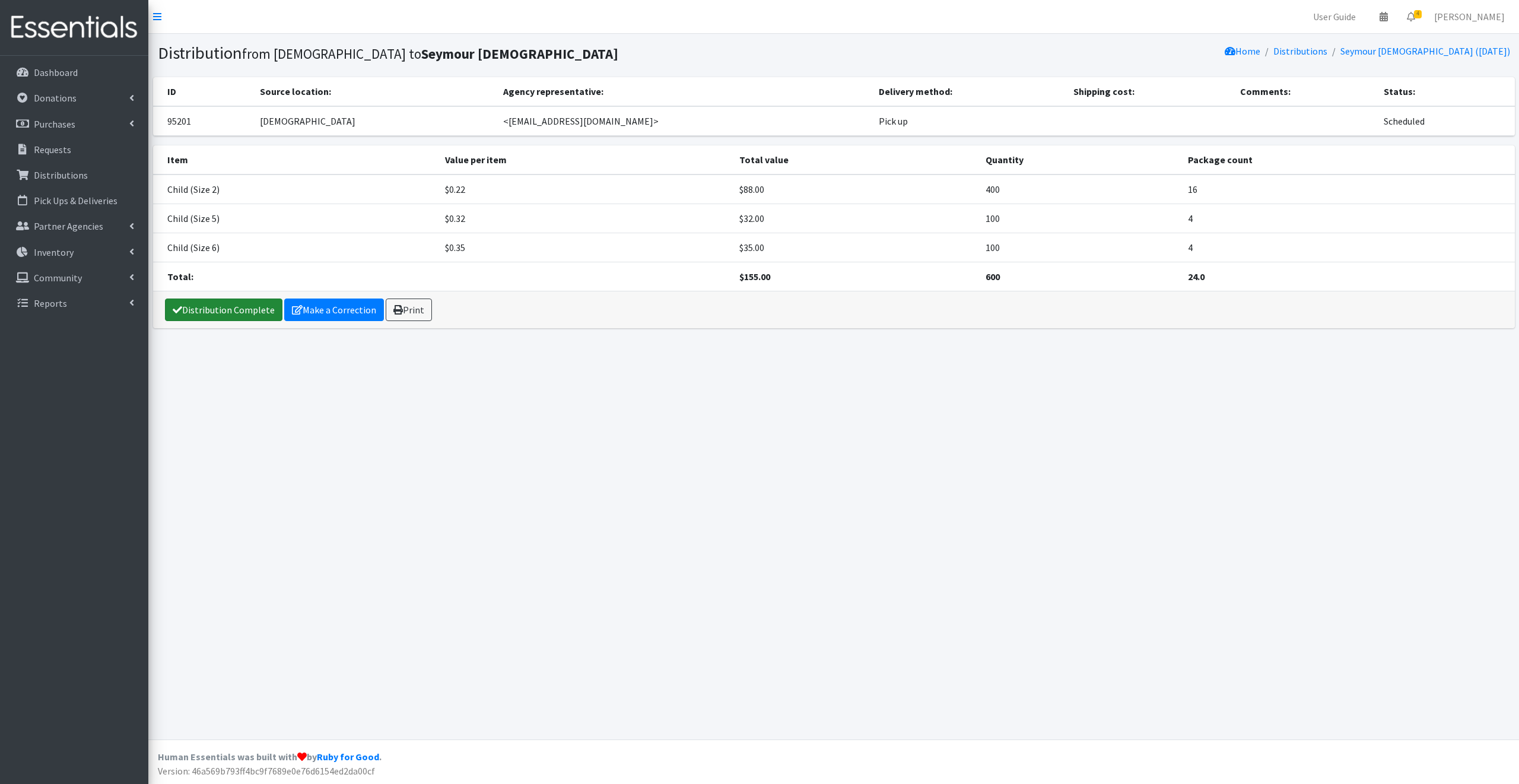
click at [200, 309] on link "Distribution Complete" at bounding box center [223, 309] width 117 height 23
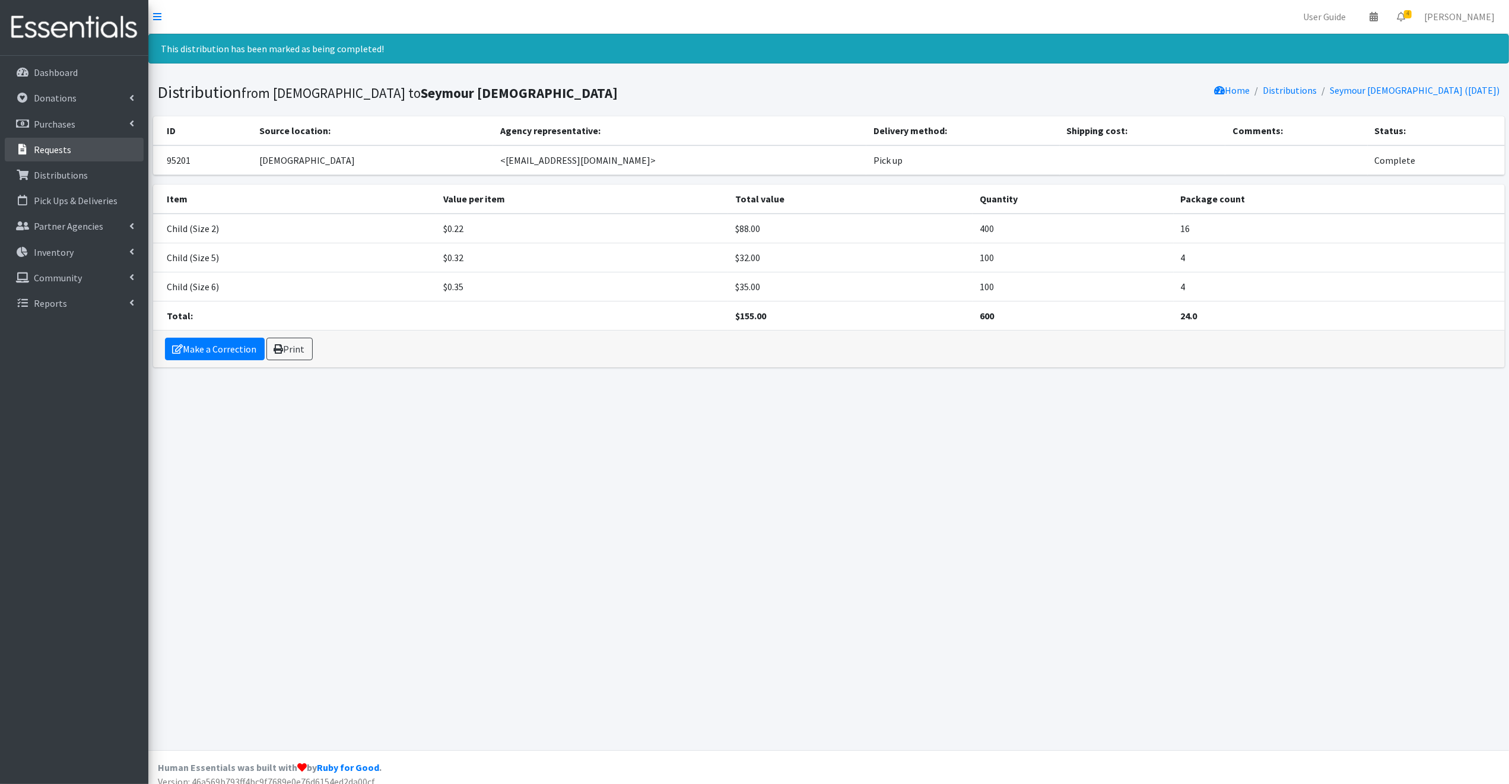
click at [46, 144] on p "Requests" at bounding box center [52, 150] width 37 height 12
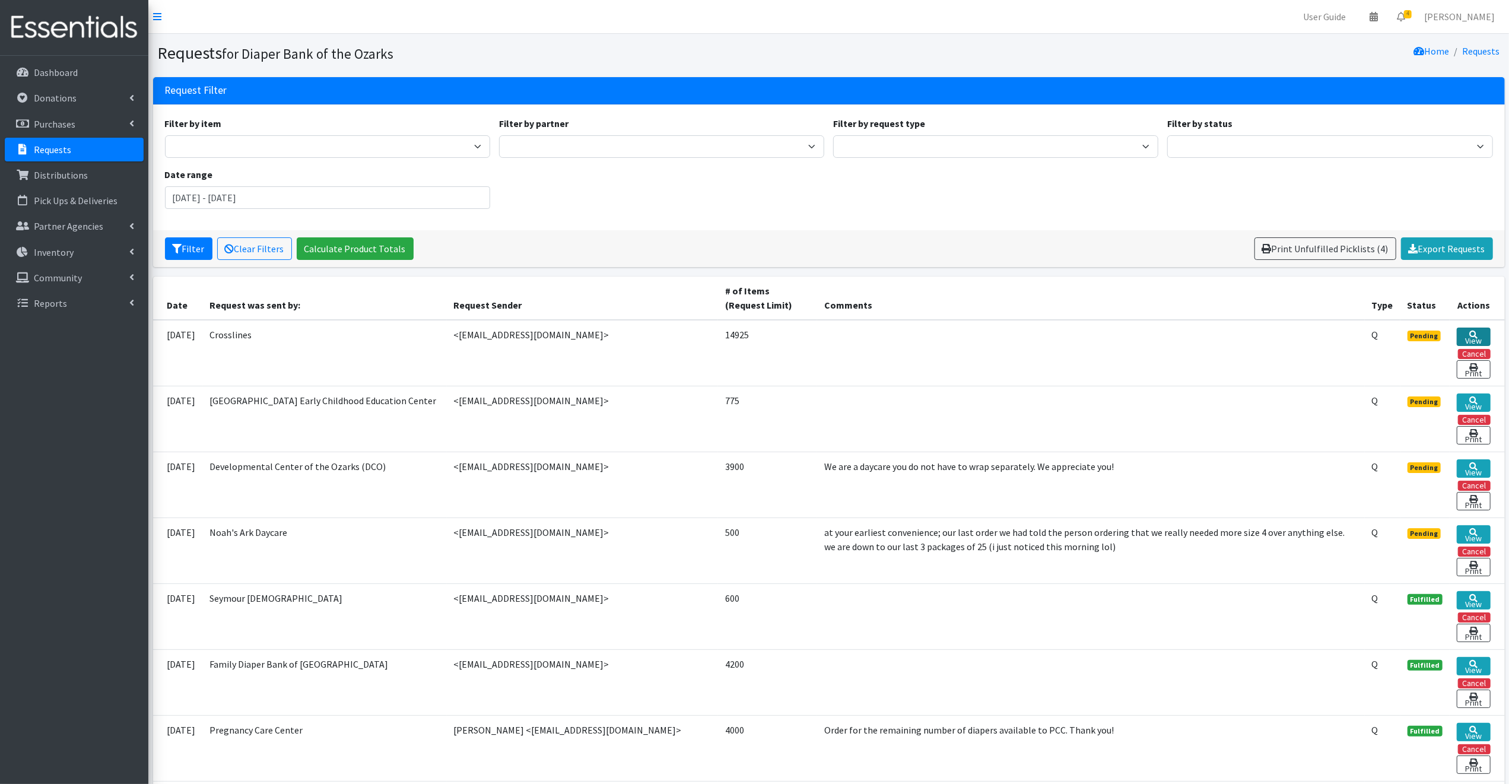
click at [1480, 335] on link "View" at bounding box center [1473, 337] width 33 height 18
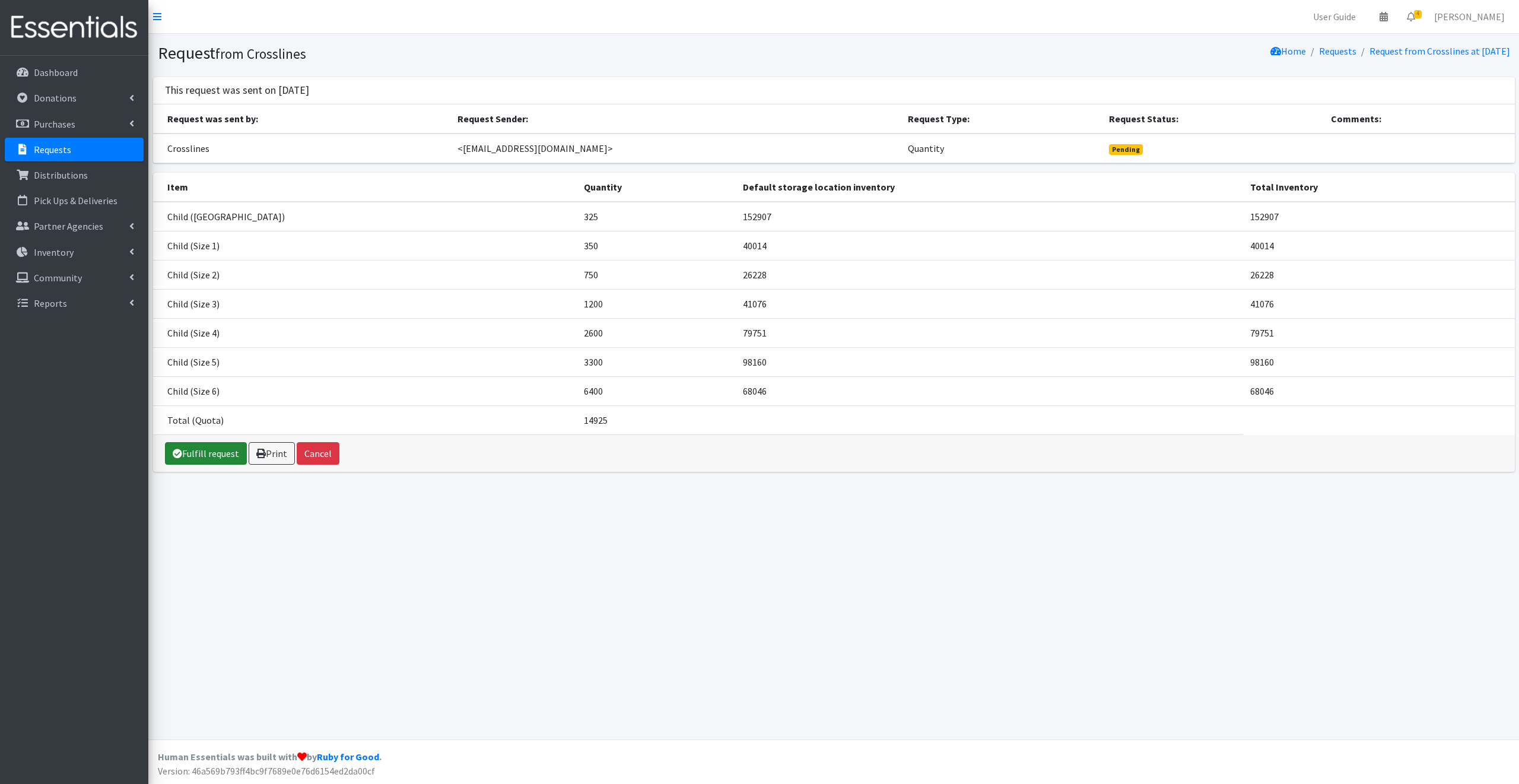
click at [221, 453] on link "Fulfill request" at bounding box center [206, 453] width 82 height 23
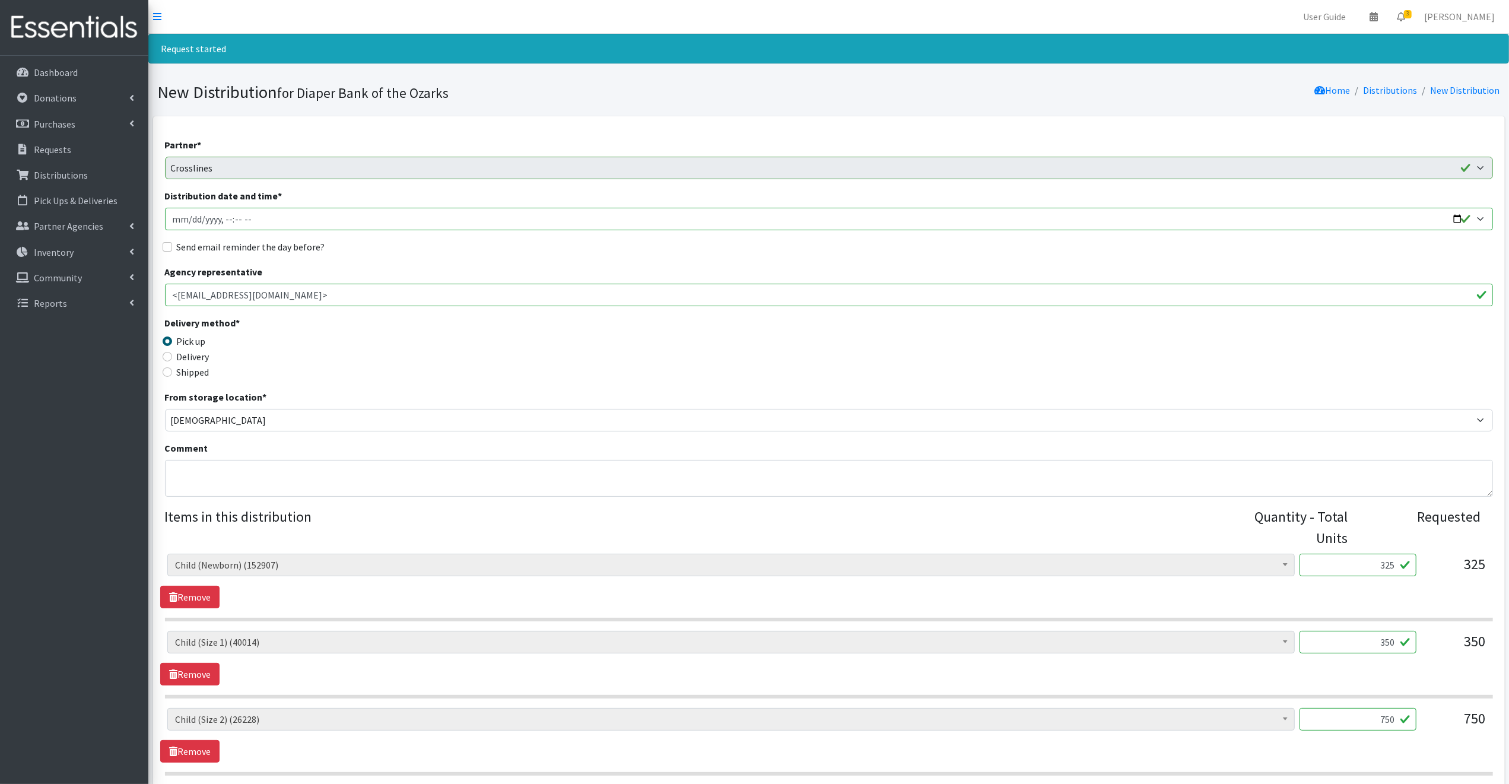
click at [1456, 218] on input "Distribution date and time *" at bounding box center [829, 219] width 1328 height 23
type input "2025-08-28T09:00"
click at [441, 320] on legend "Delivery method *" at bounding box center [331, 325] width 332 height 18
click at [167, 245] on input "Send email reminder the day before?" at bounding box center [167, 246] width 9 height 9
checkbox input "true"
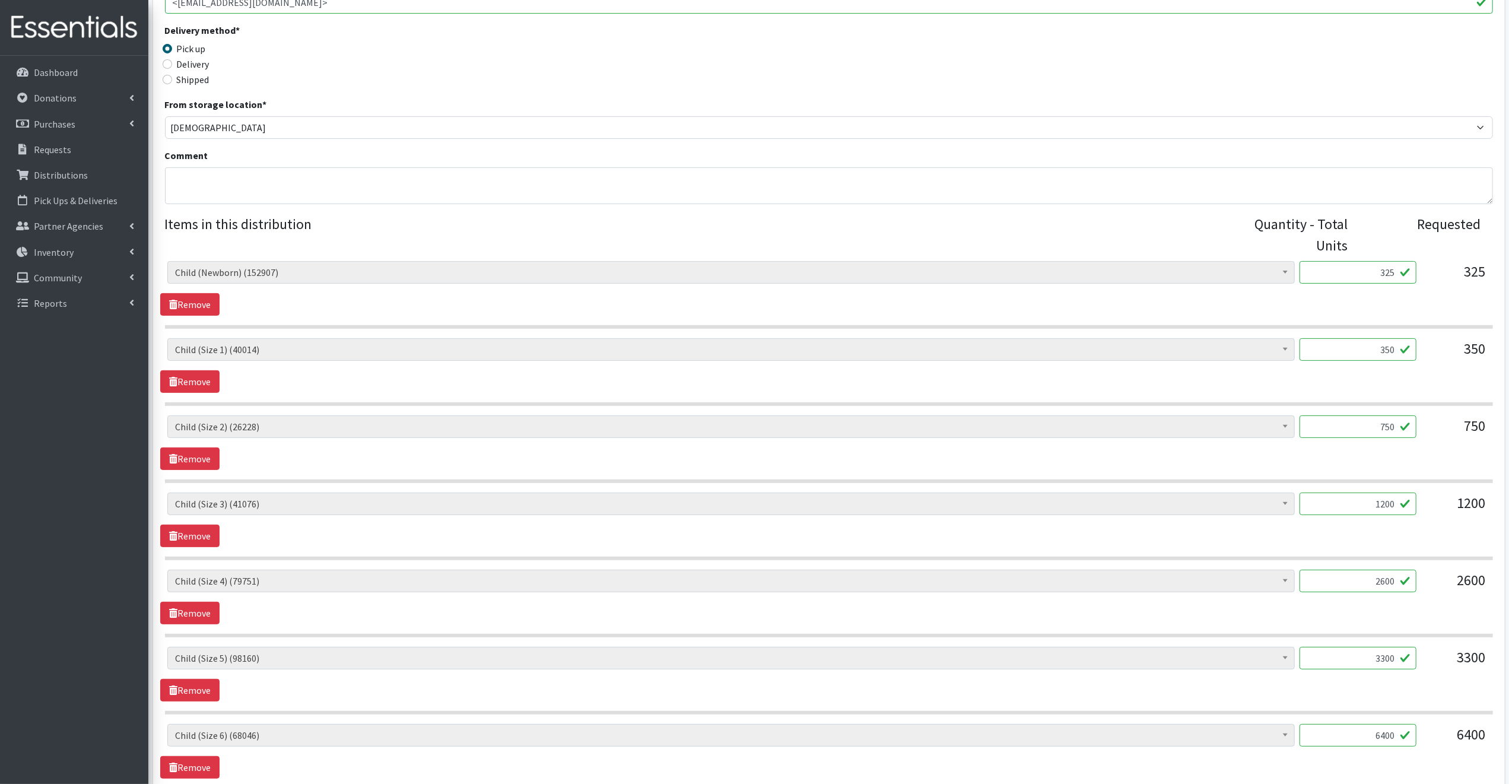
scroll to position [453, 0]
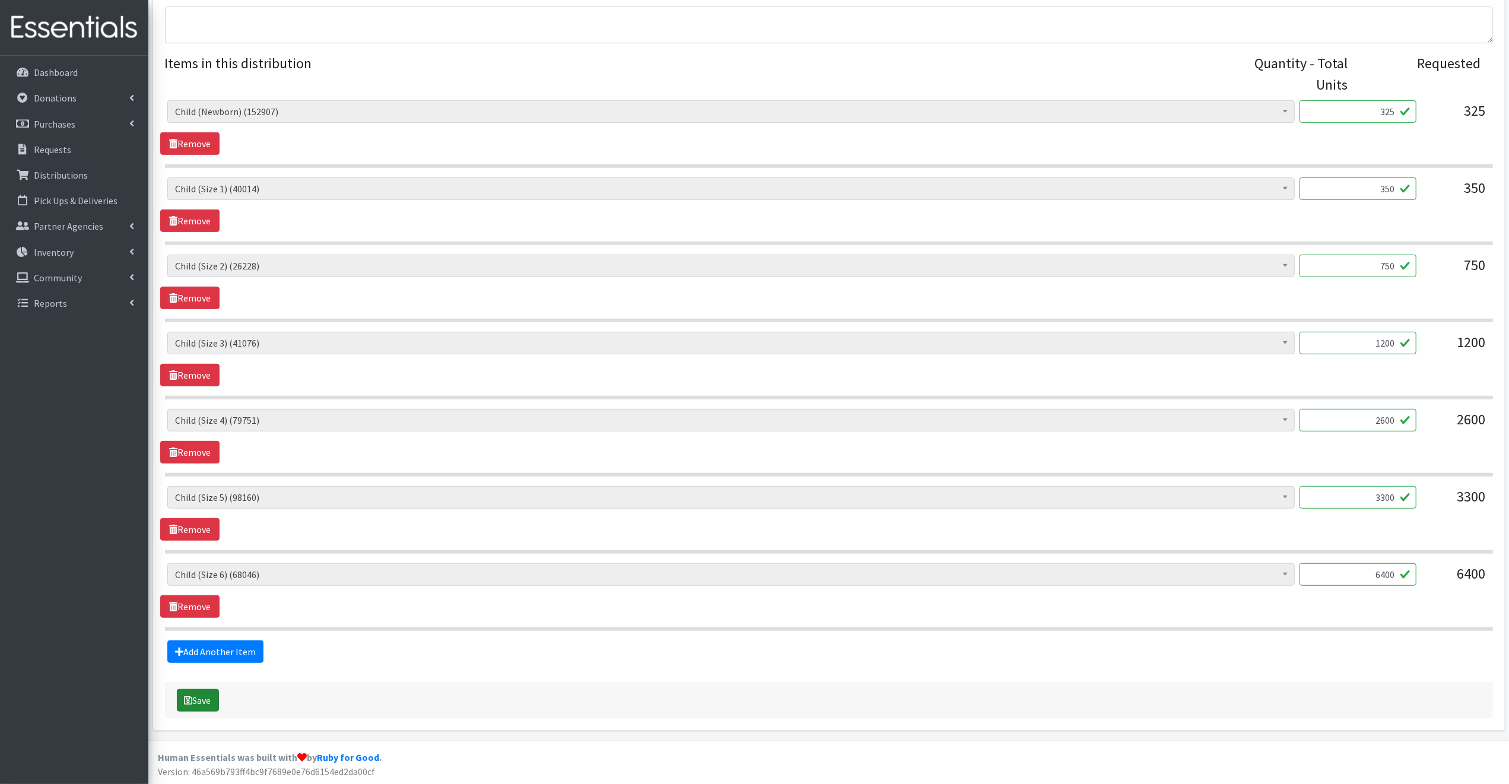
click at [193, 697] on button "Save" at bounding box center [198, 700] width 42 height 23
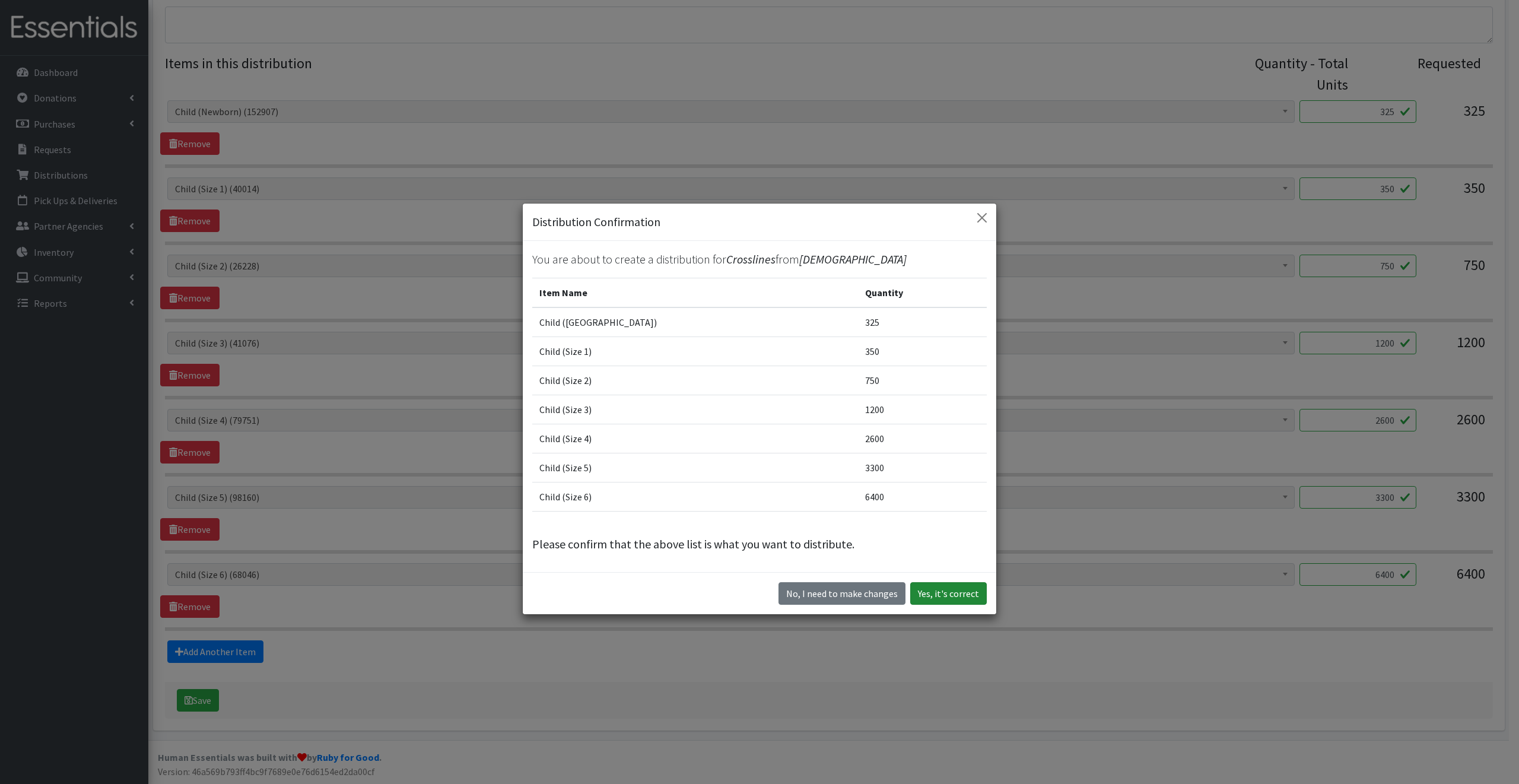
click at [960, 596] on button "Yes, it's correct" at bounding box center [948, 593] width 77 height 23
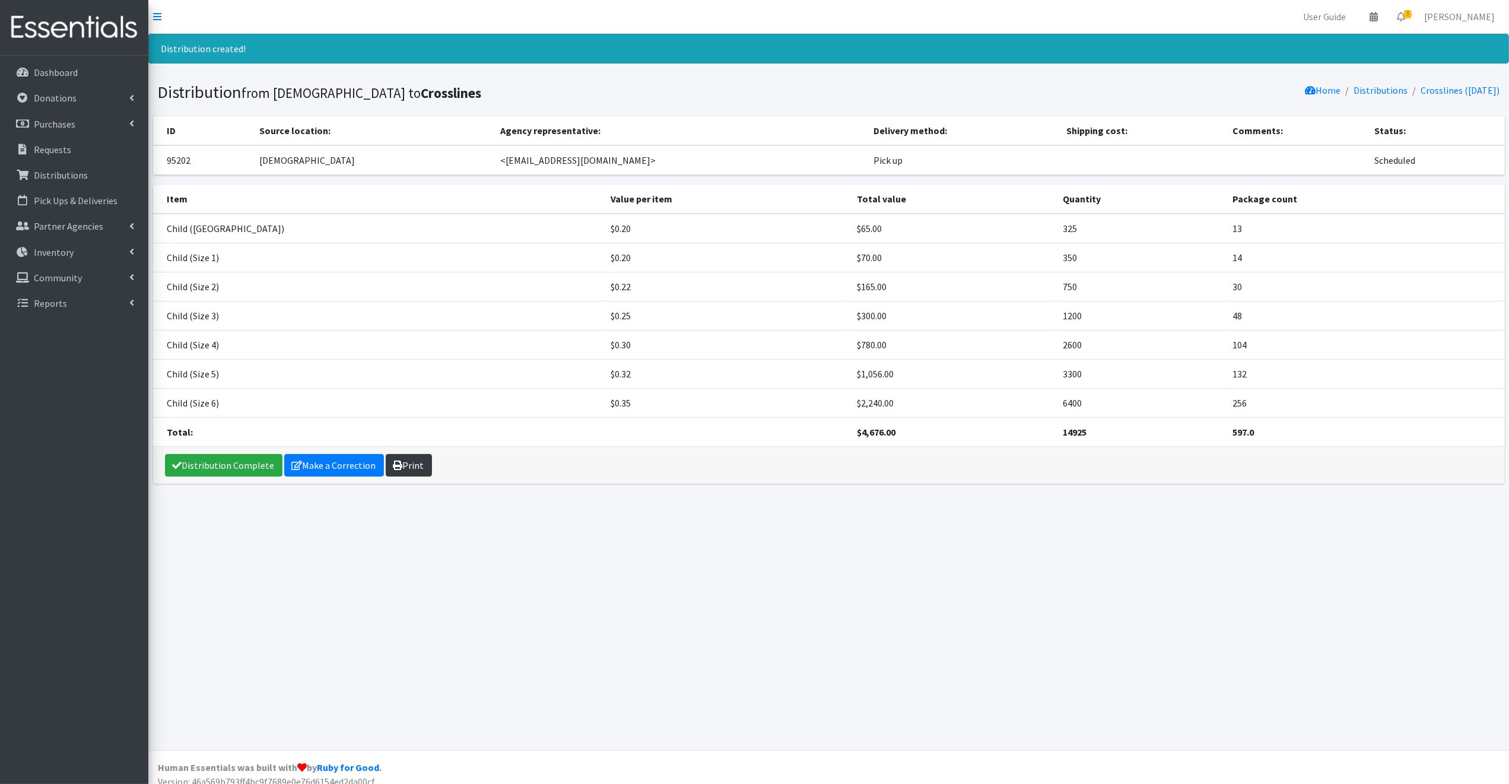
click at [400, 462] on link "Print" at bounding box center [409, 465] width 46 height 23
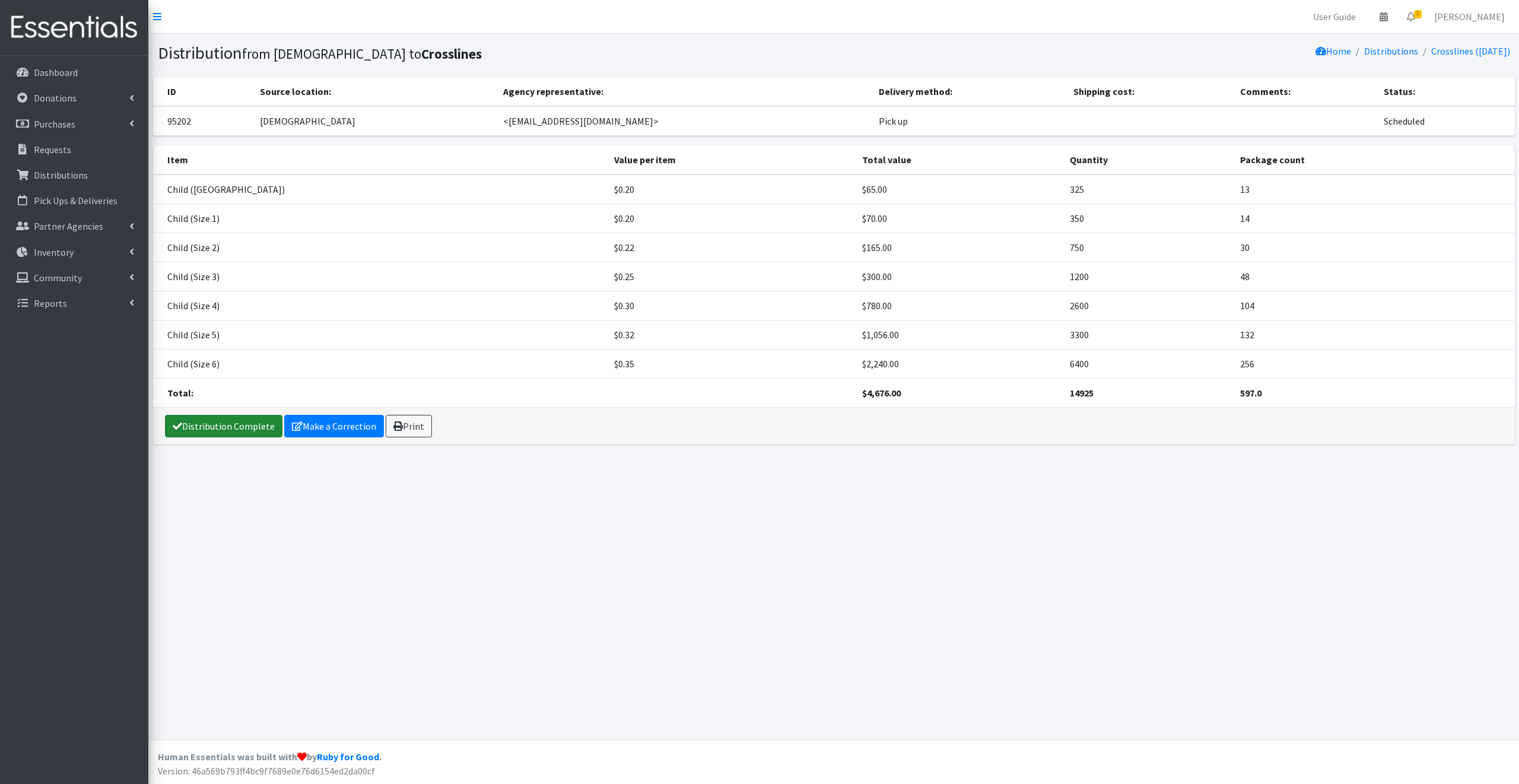
click at [210, 427] on link "Distribution Complete" at bounding box center [223, 426] width 117 height 23
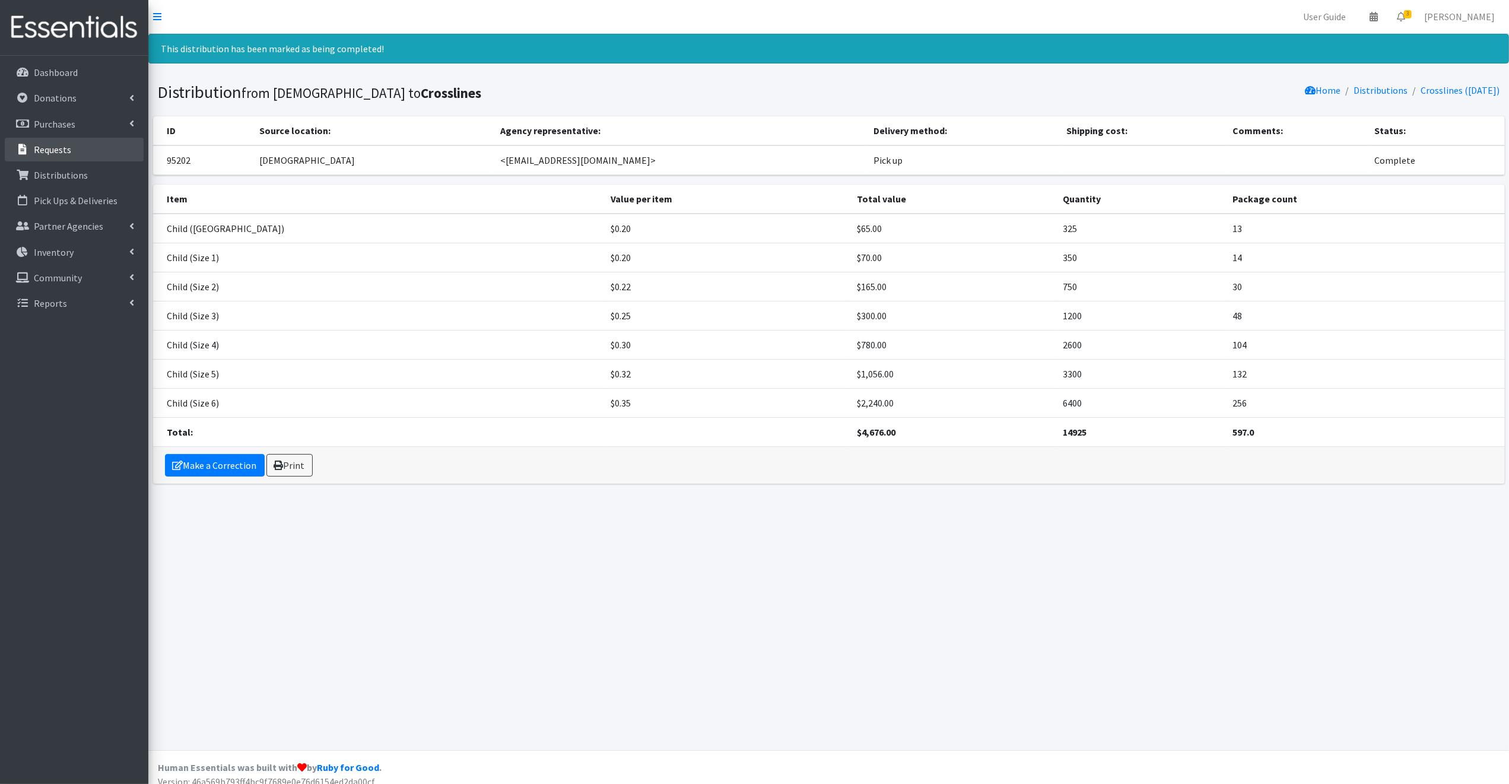
click at [54, 149] on p "Requests" at bounding box center [52, 150] width 37 height 12
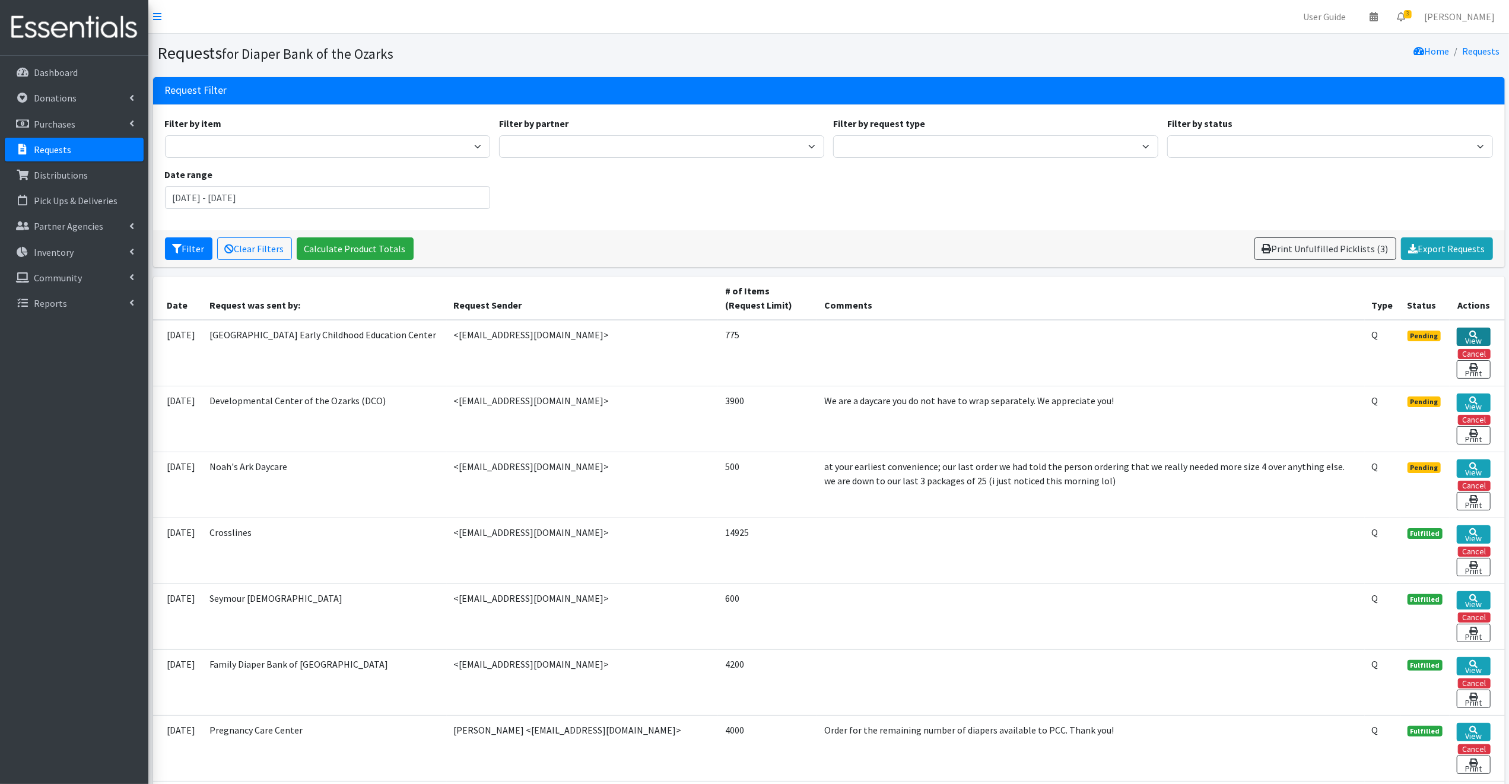
click at [1474, 332] on icon at bounding box center [1473, 335] width 8 height 8
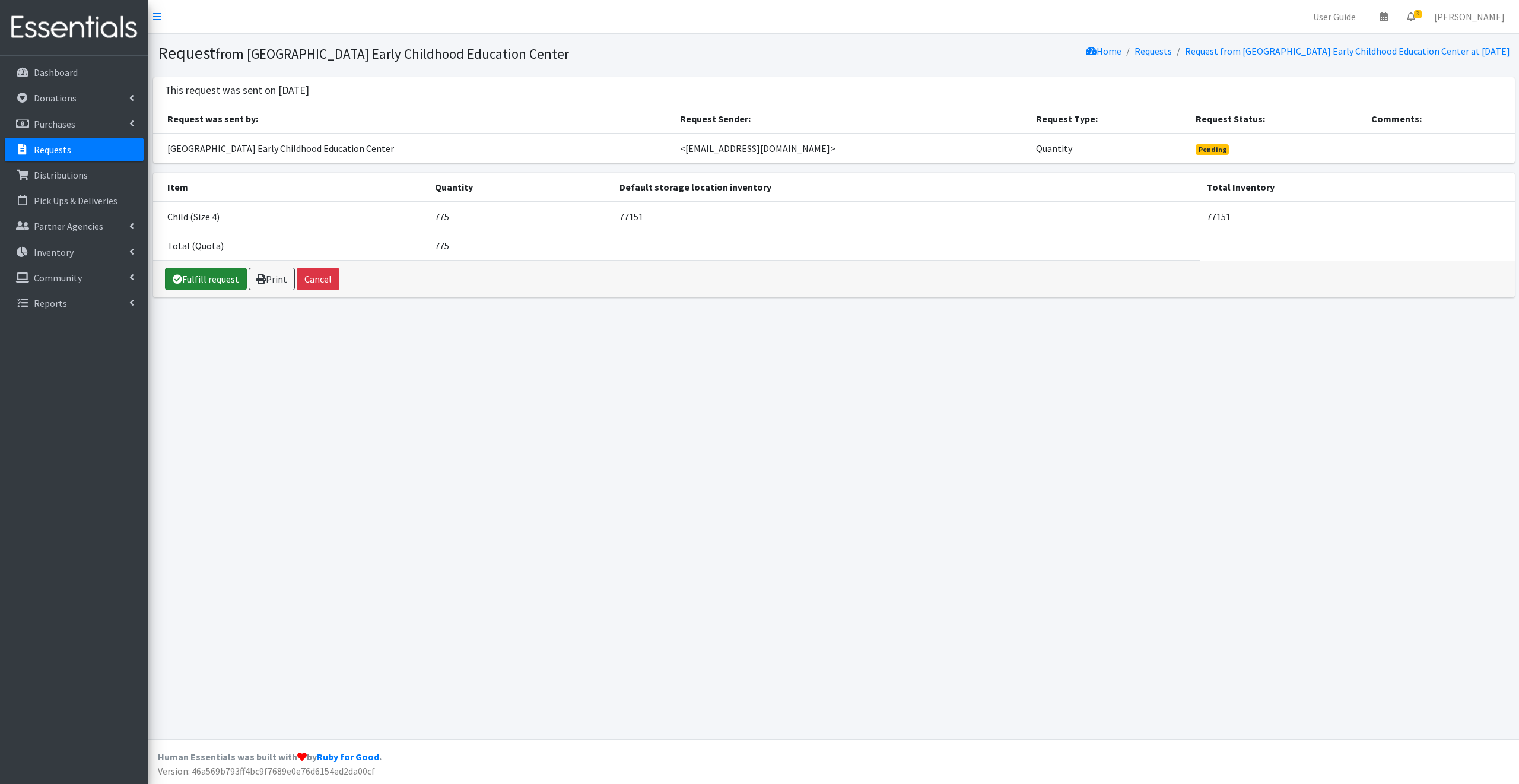
click at [207, 279] on link "Fulfill request" at bounding box center [206, 279] width 82 height 23
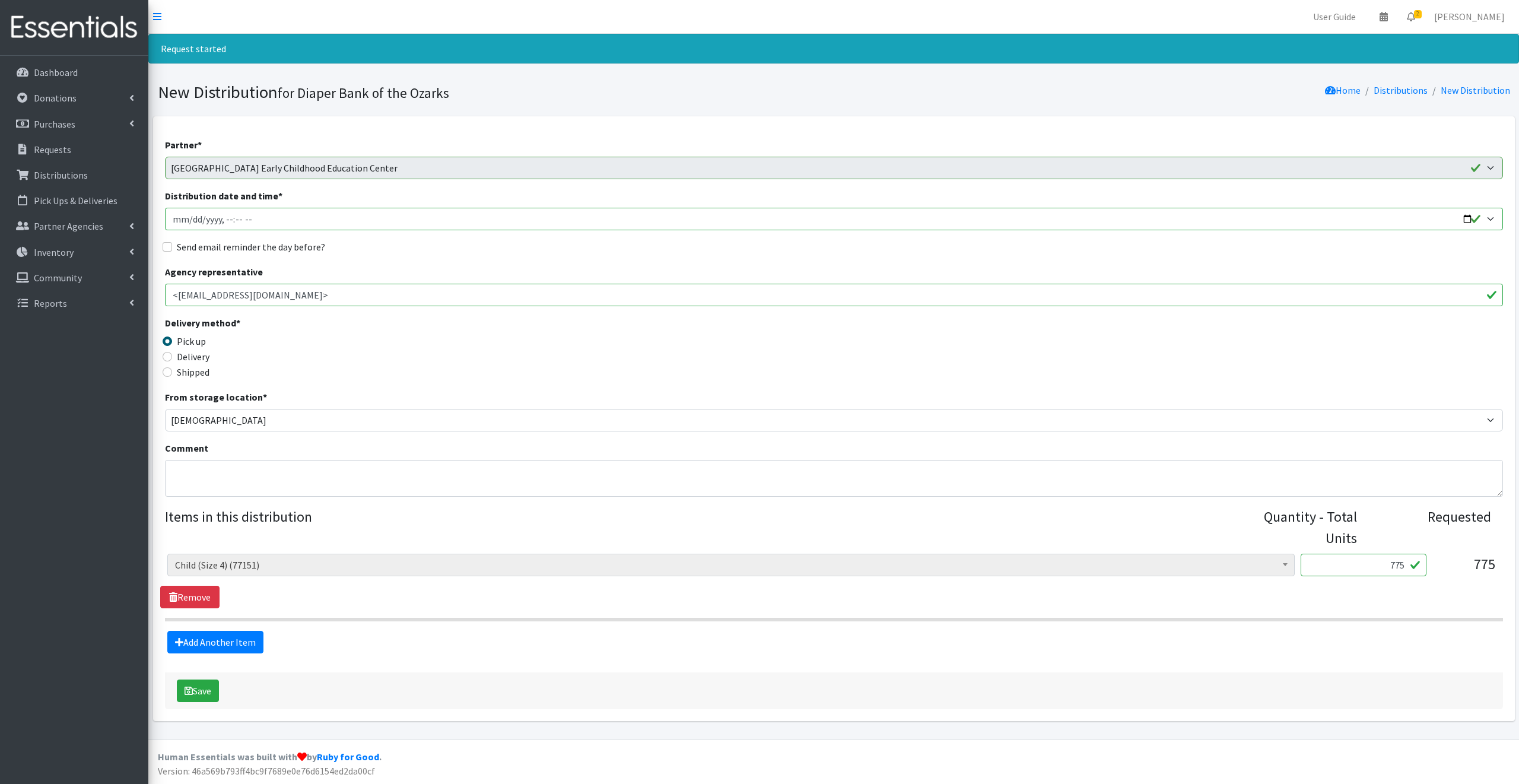
click at [1465, 217] on input "Distribution date and time *" at bounding box center [834, 219] width 1338 height 23
type input "[DATE]T09:00"
click at [454, 321] on legend "Delivery method *" at bounding box center [332, 325] width 335 height 18
click at [169, 244] on input "Send email reminder the day before?" at bounding box center [167, 246] width 9 height 9
checkbox input "true"
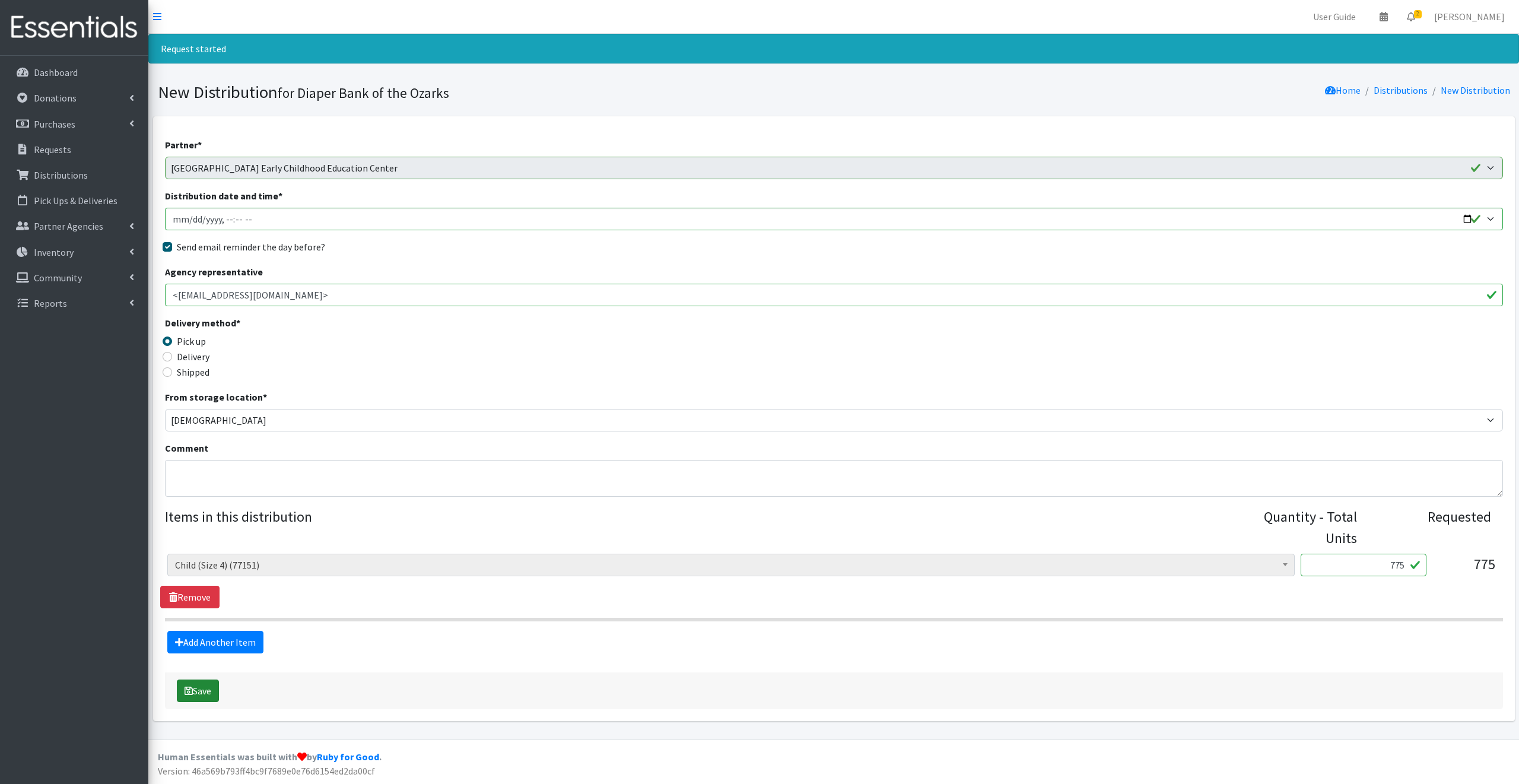
click at [196, 689] on button "Save" at bounding box center [198, 690] width 42 height 23
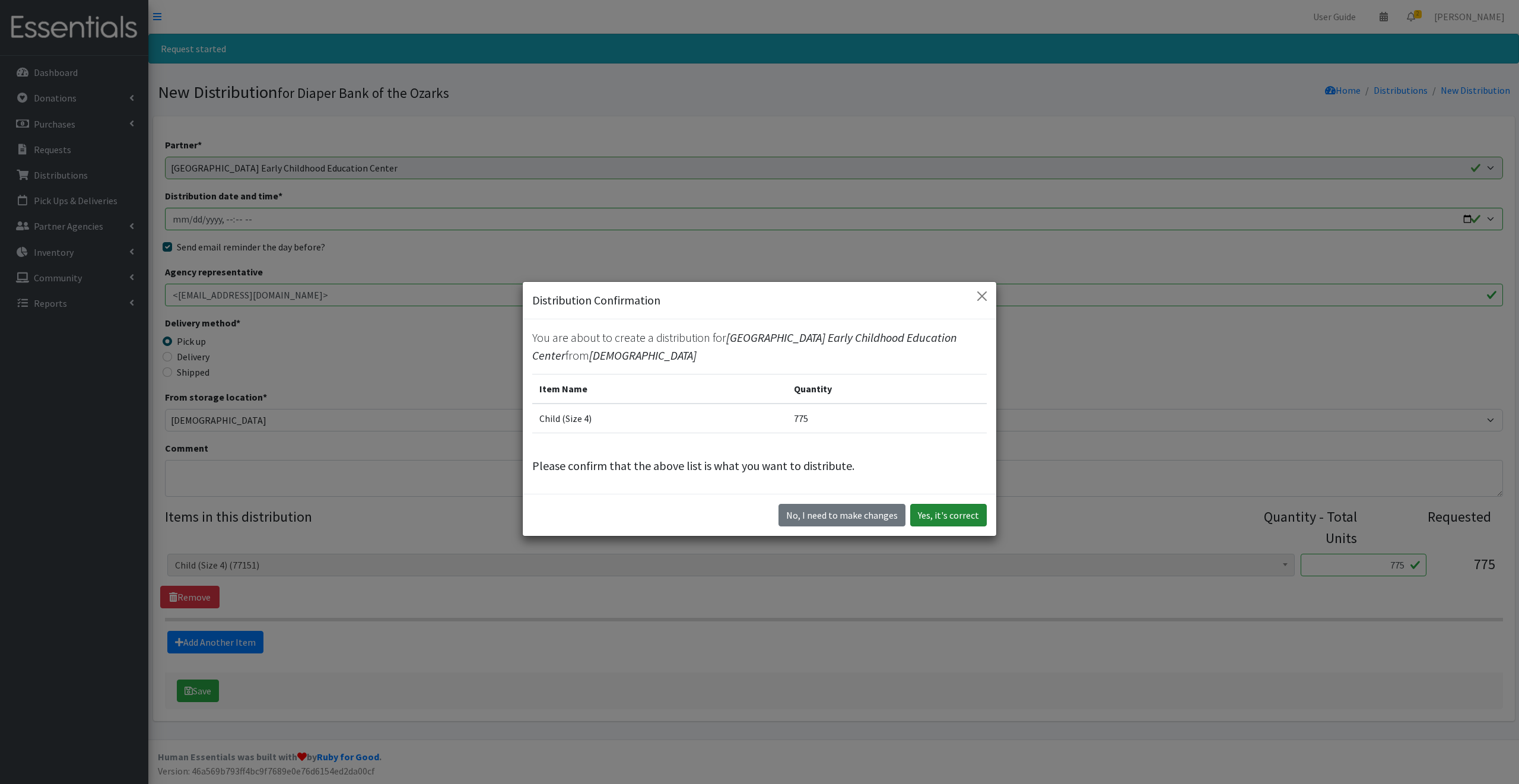
click at [941, 512] on button "Yes, it's correct" at bounding box center [948, 515] width 77 height 23
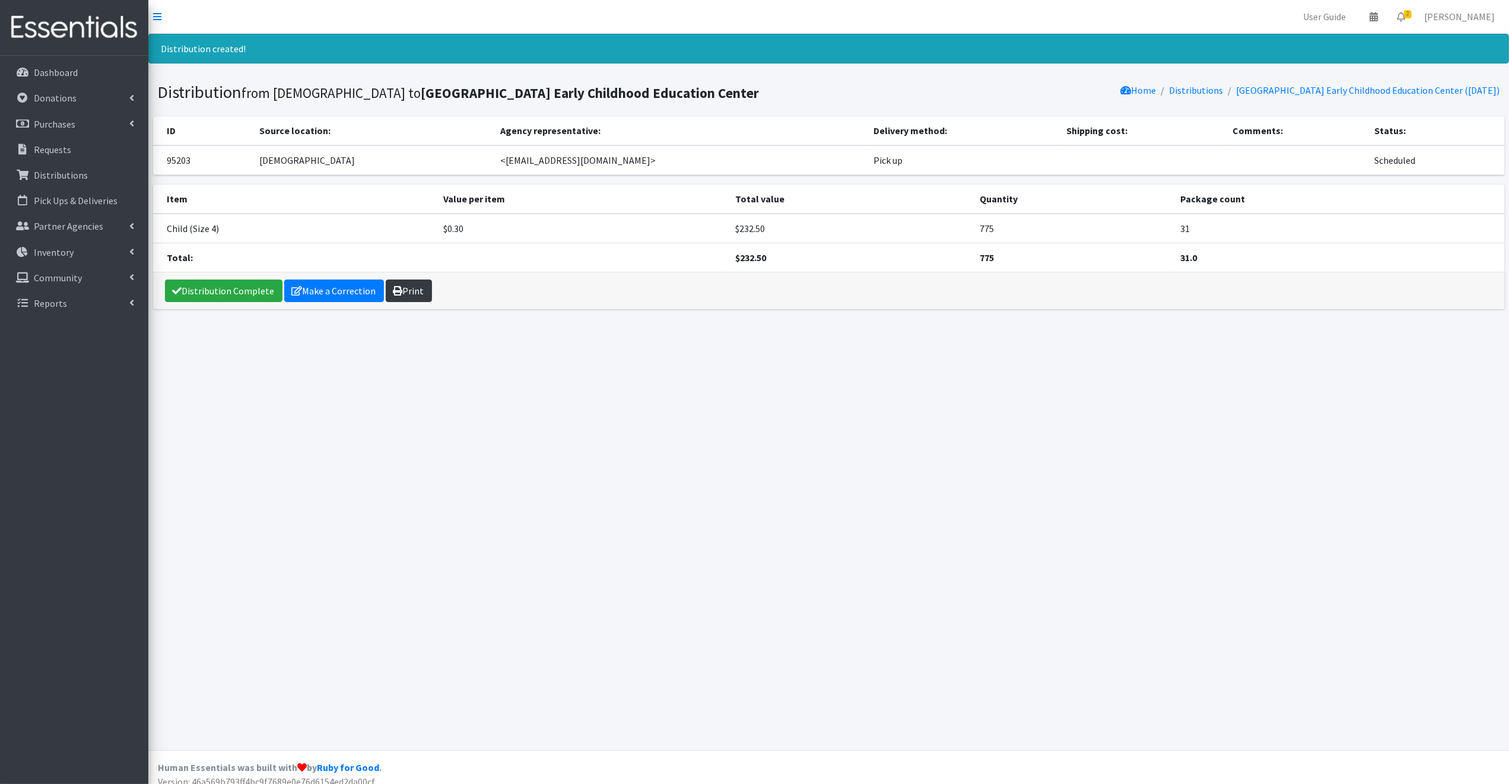
click at [403, 302] on link "Print" at bounding box center [409, 290] width 46 height 23
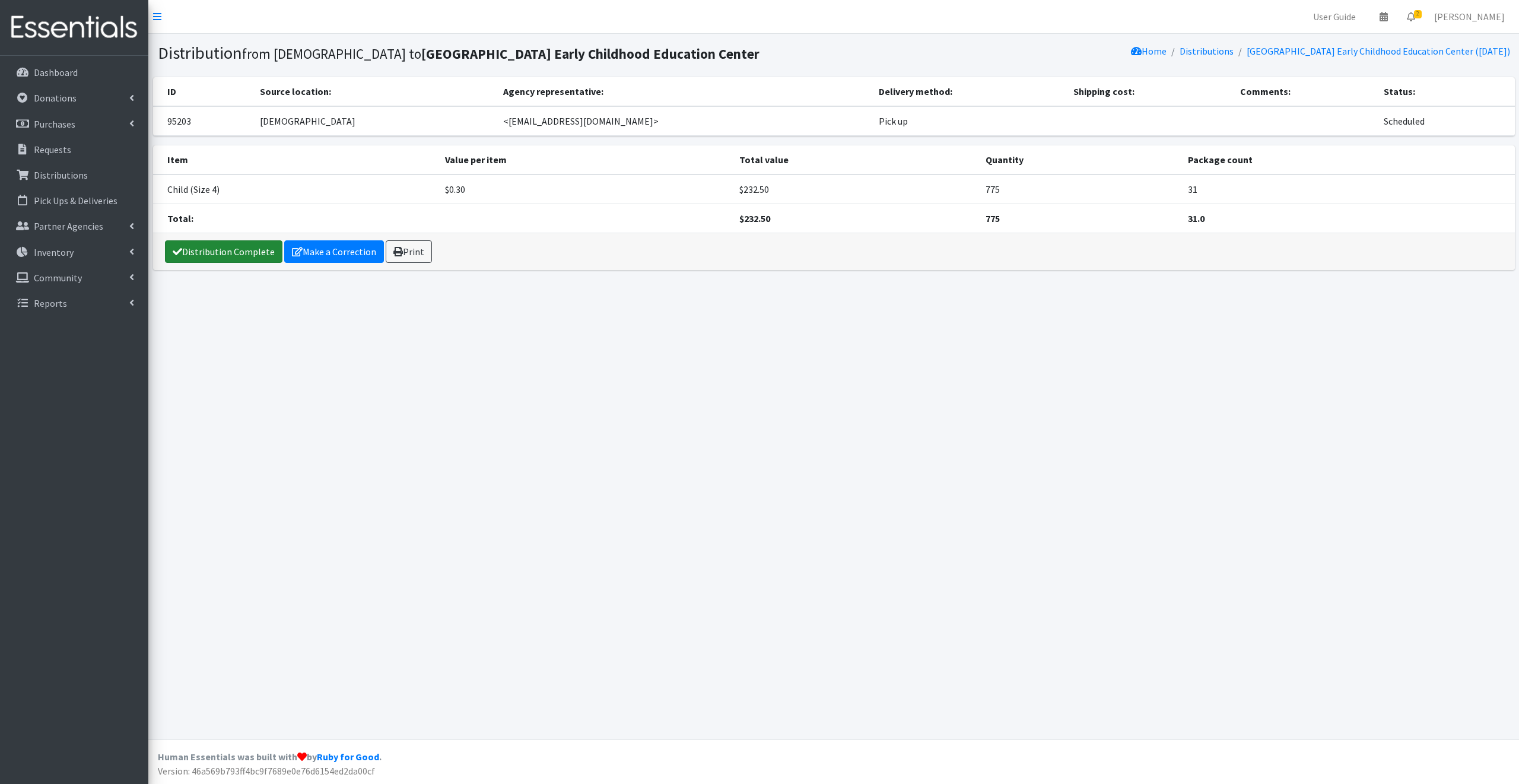
click at [226, 263] on link "Distribution Complete" at bounding box center [223, 251] width 117 height 23
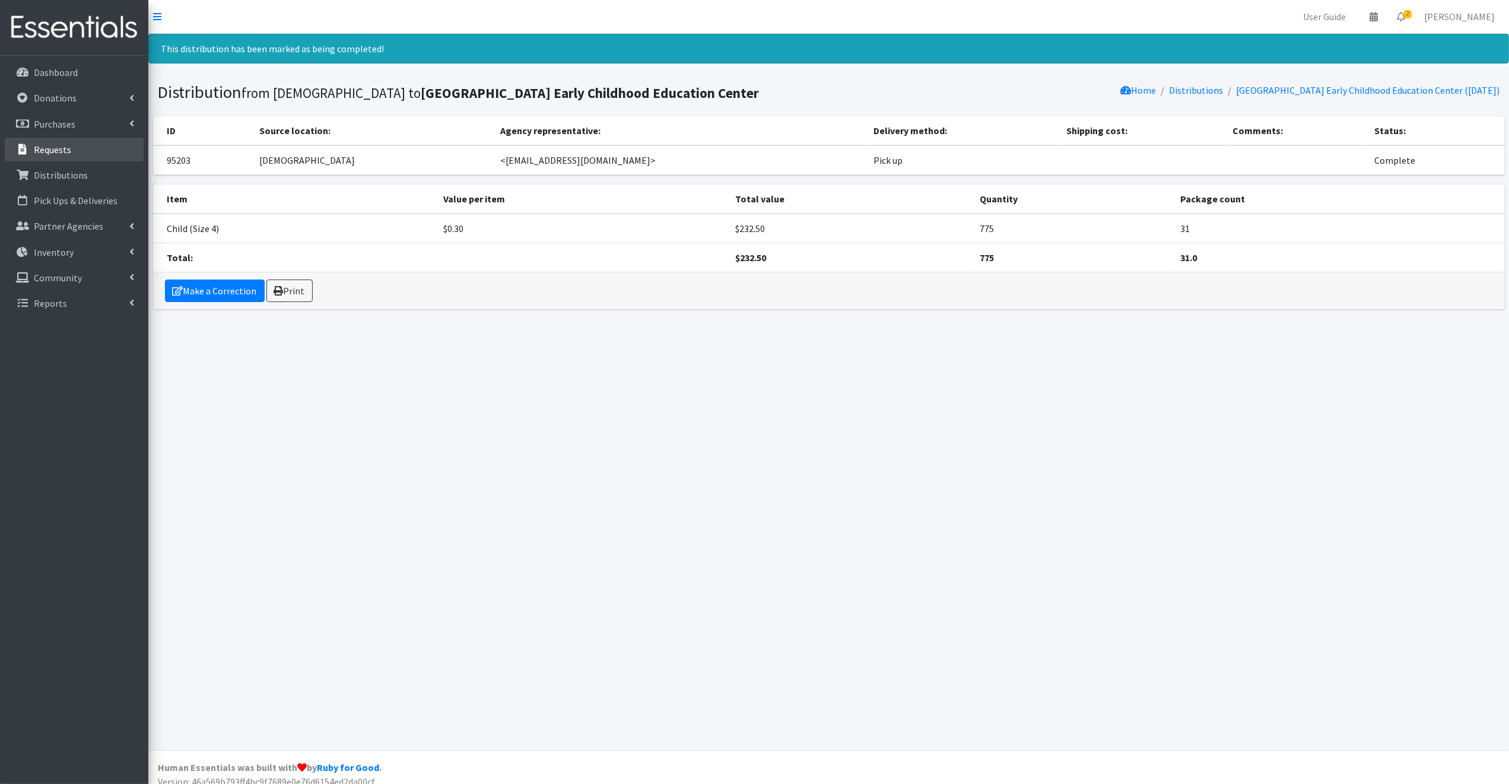
click at [52, 147] on p "Requests" at bounding box center [52, 150] width 37 height 12
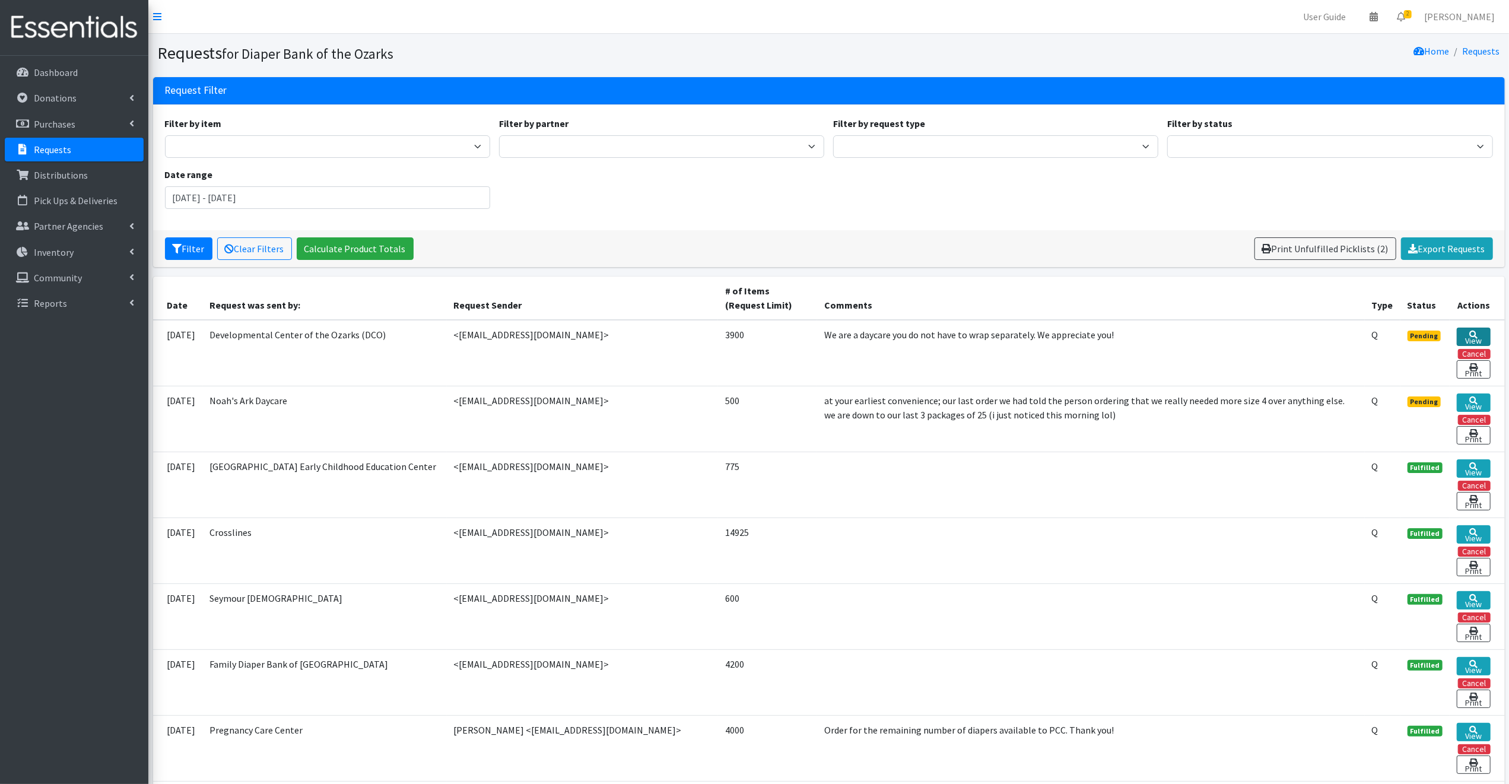
click at [1477, 333] on icon at bounding box center [1473, 335] width 8 height 8
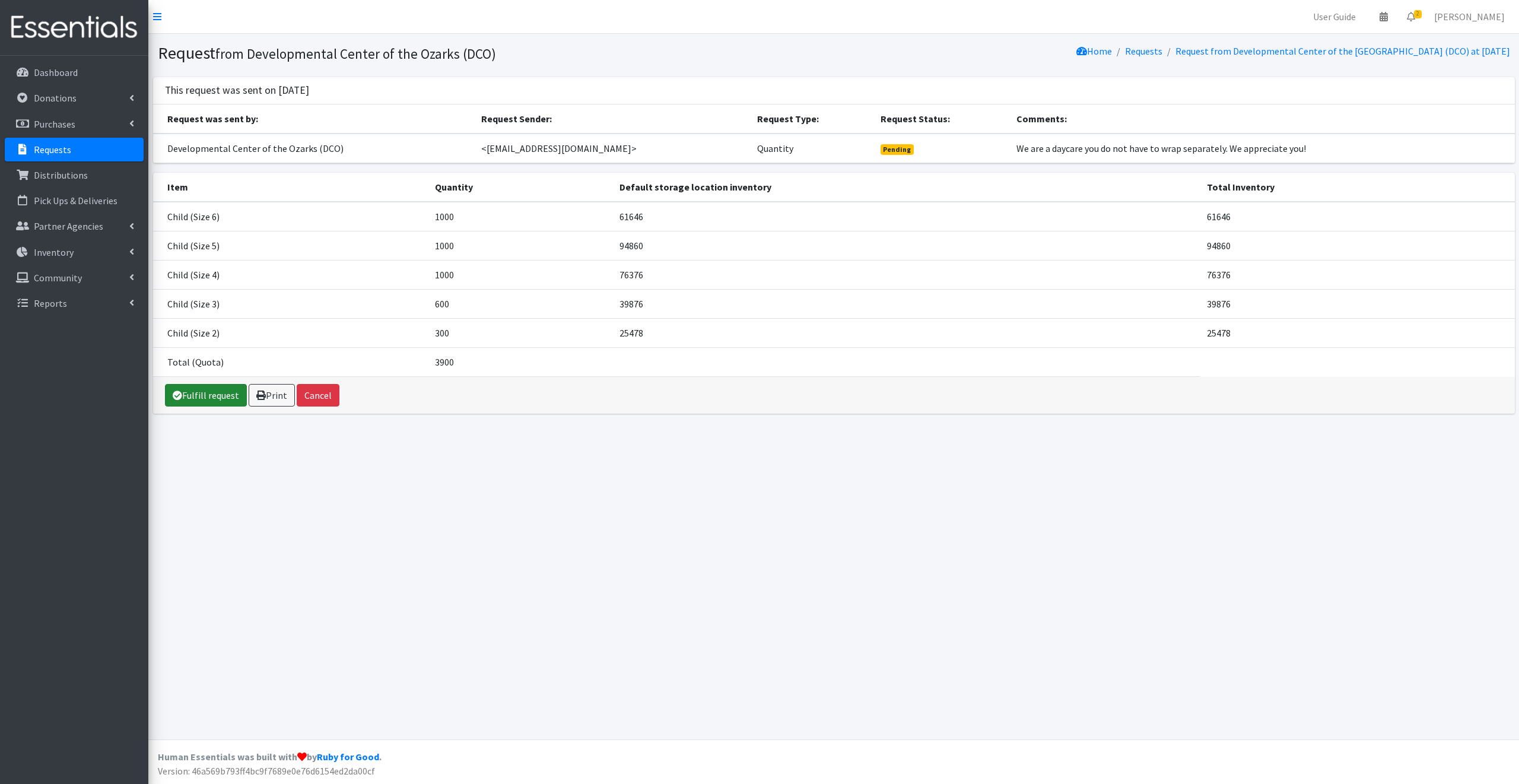
click at [221, 393] on link "Fulfill request" at bounding box center [206, 395] width 82 height 23
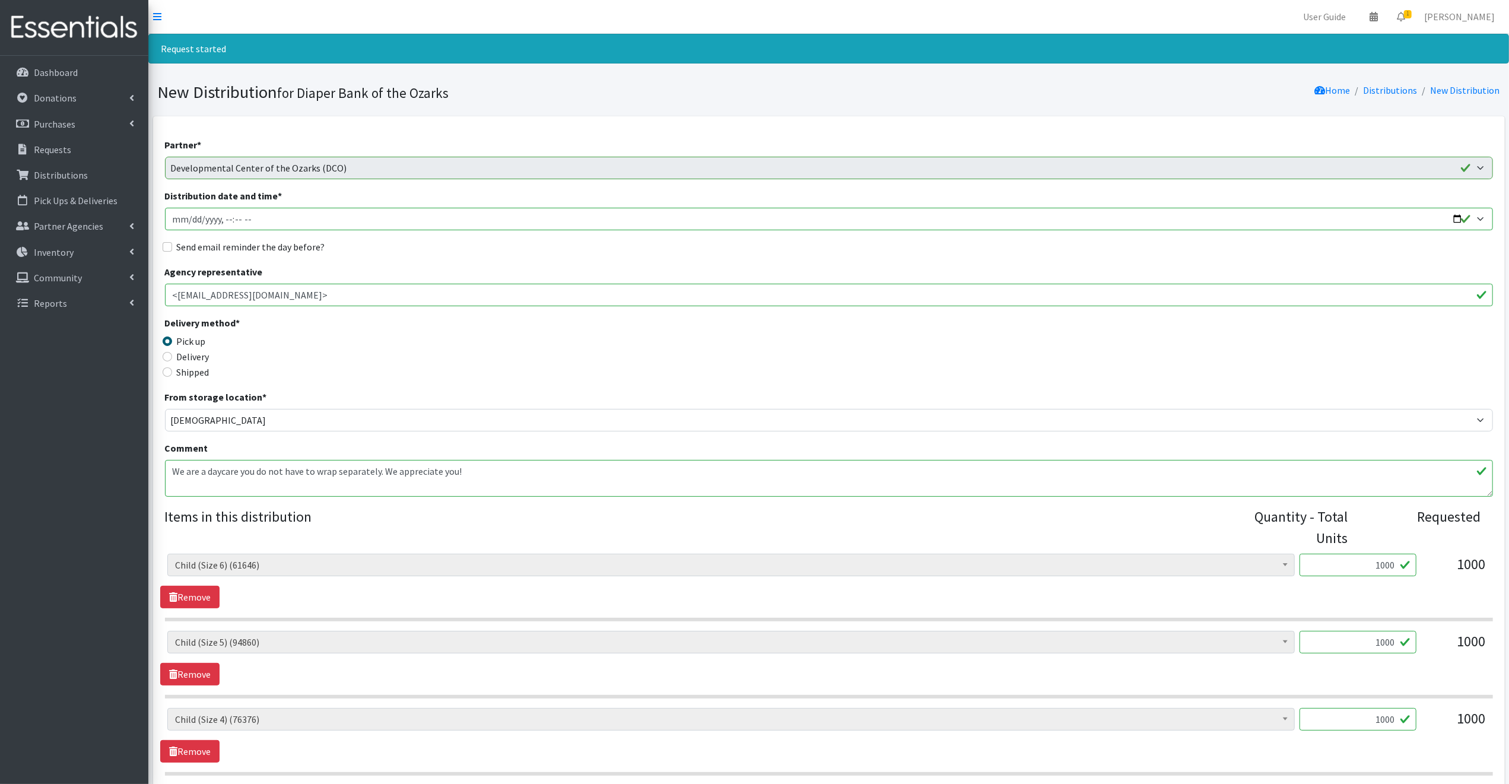
click at [1456, 218] on input "Distribution date and time *" at bounding box center [829, 219] width 1328 height 23
type input "[DATE]T09:30"
click at [436, 335] on div "Pick up" at bounding box center [331, 341] width 332 height 14
click at [167, 244] on input "Send email reminder the day before?" at bounding box center [167, 246] width 9 height 9
checkbox input "true"
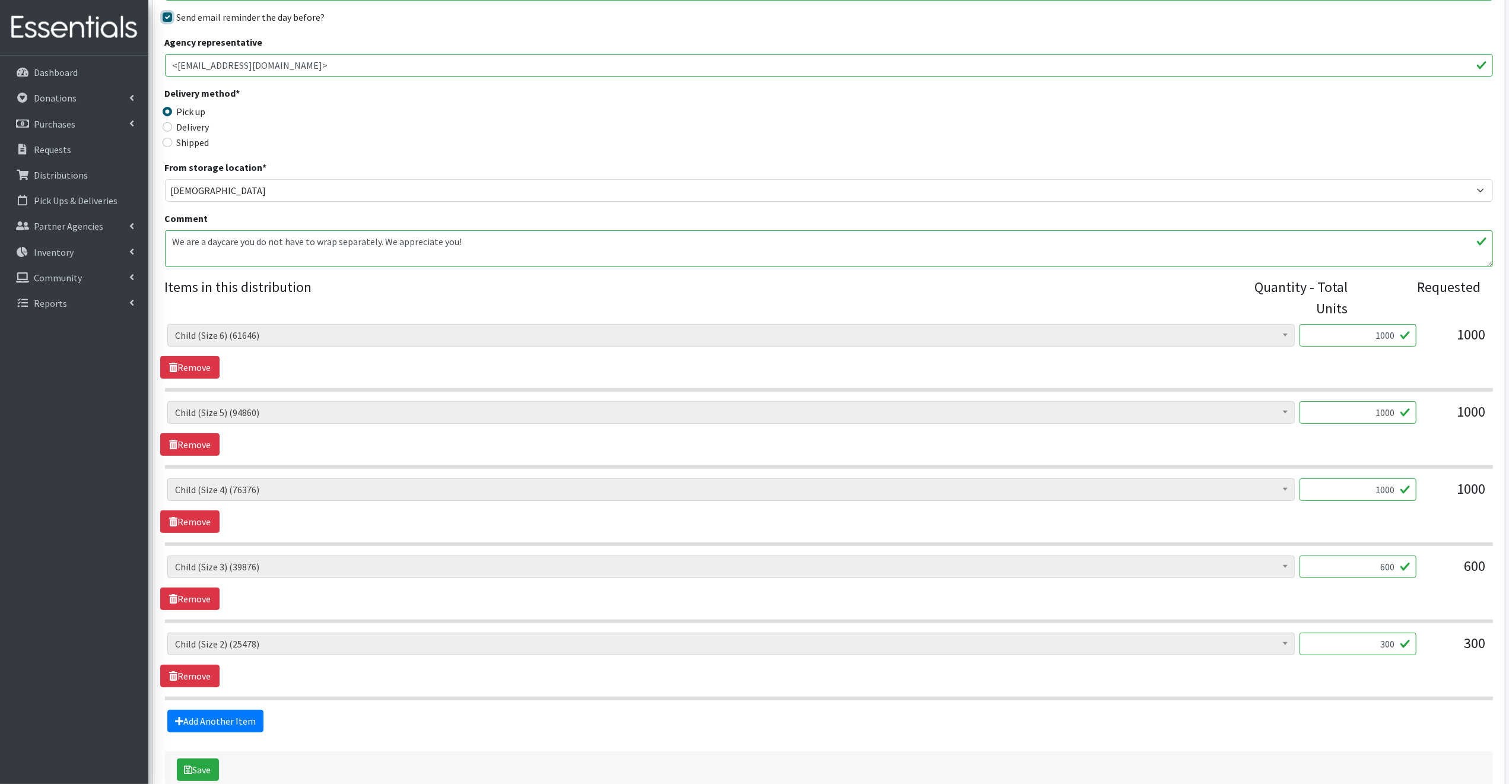
scroll to position [299, 0]
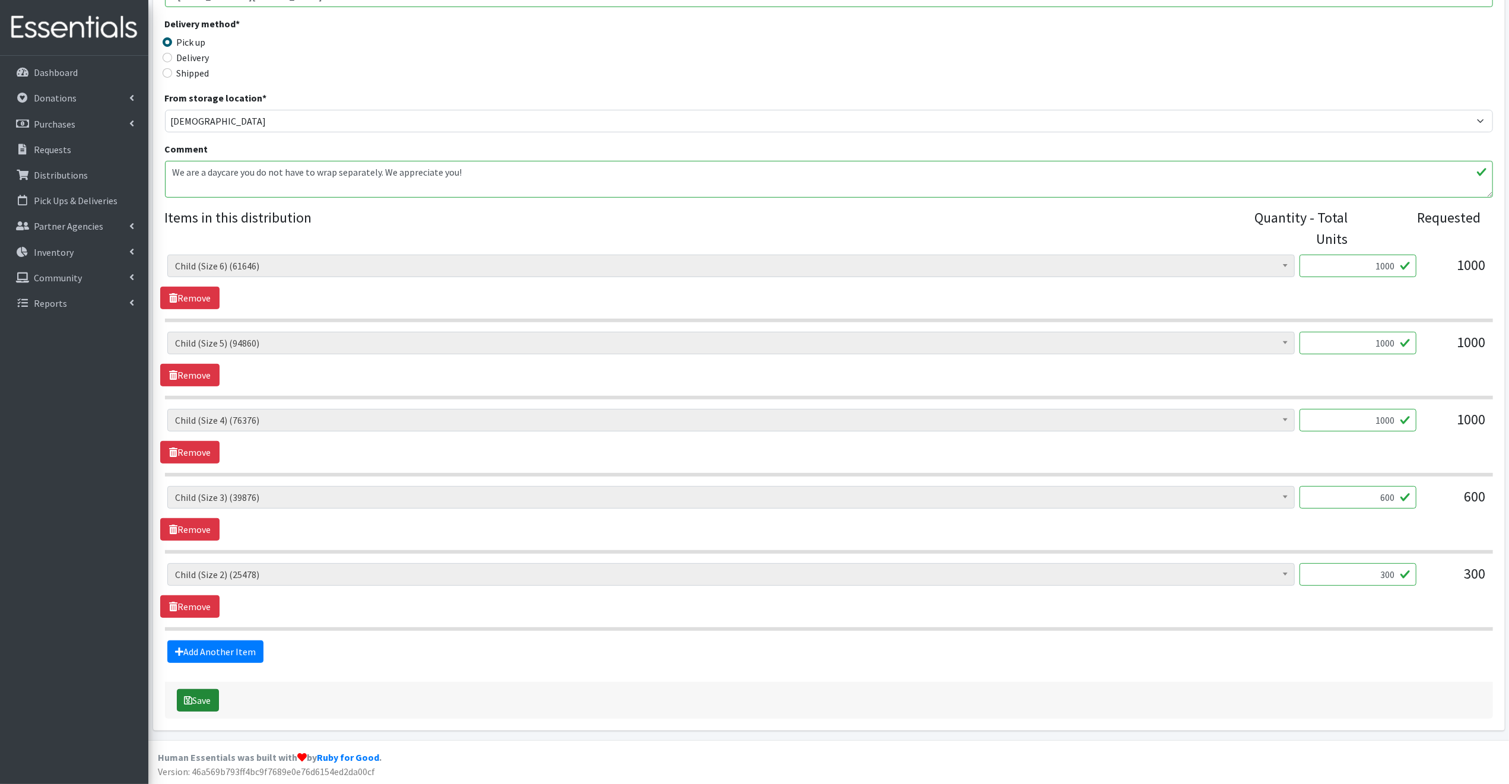
click at [193, 697] on button "Save" at bounding box center [198, 700] width 42 height 23
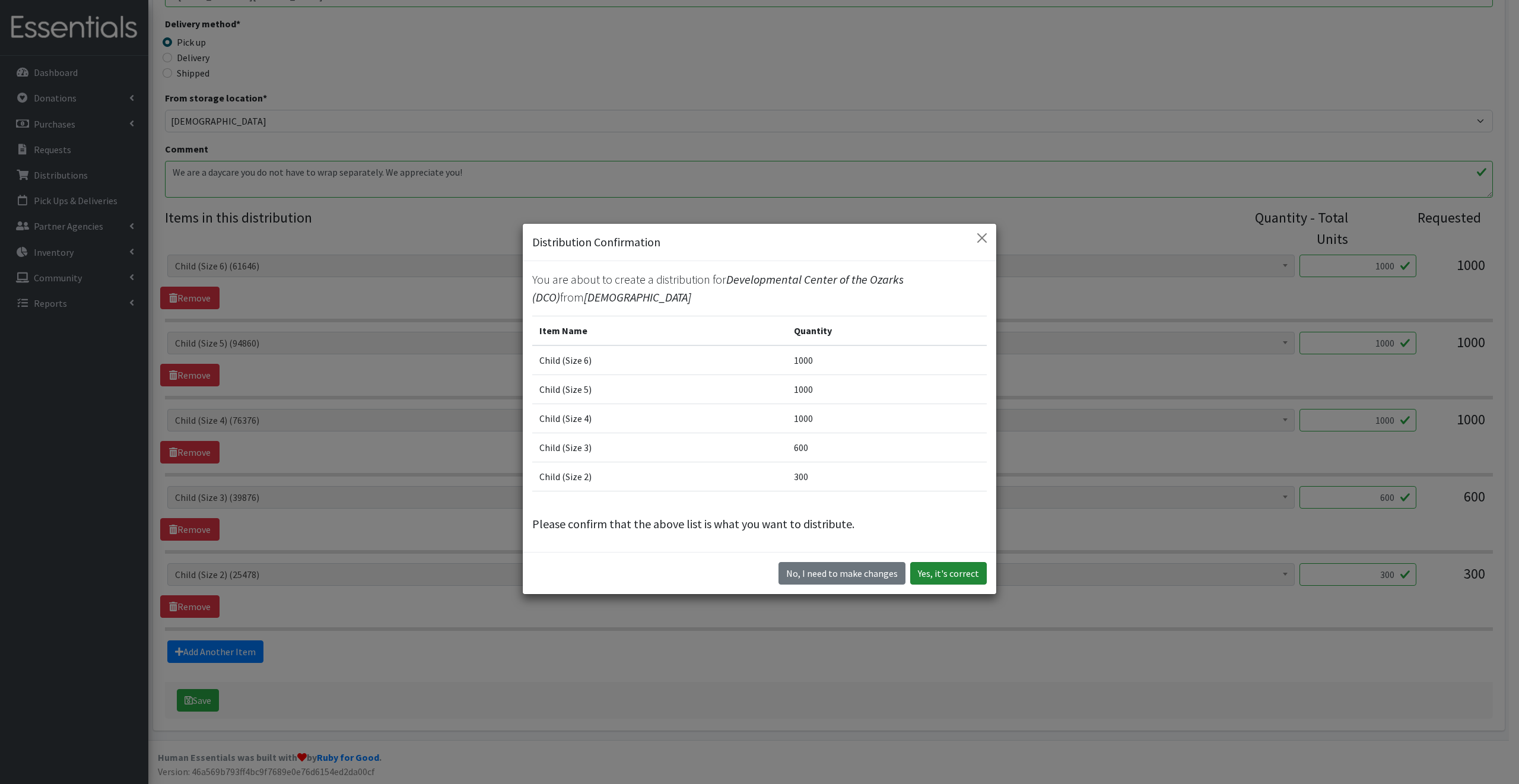
click at [956, 572] on button "Yes, it's correct" at bounding box center [948, 573] width 77 height 23
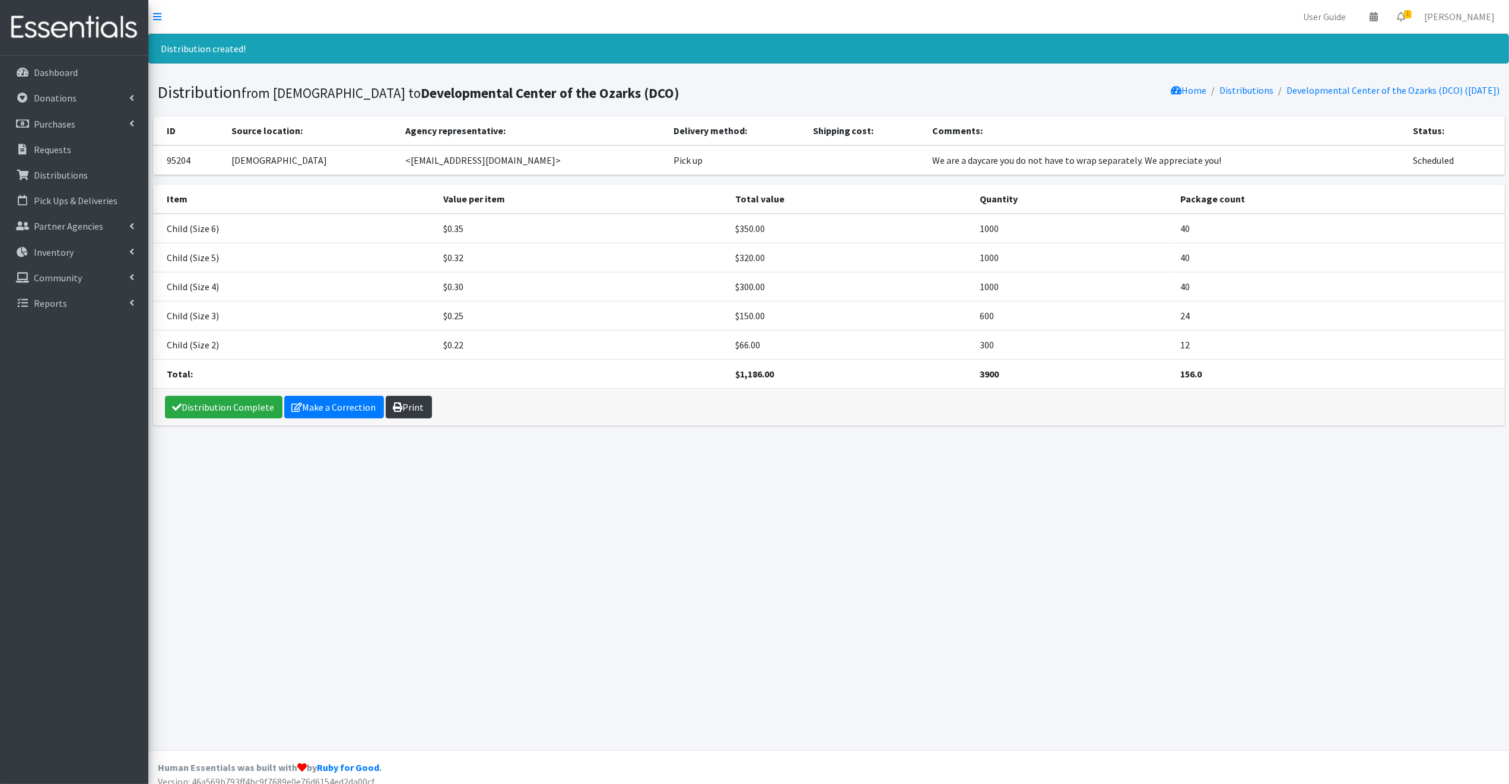
click at [406, 405] on link "Print" at bounding box center [409, 407] width 46 height 23
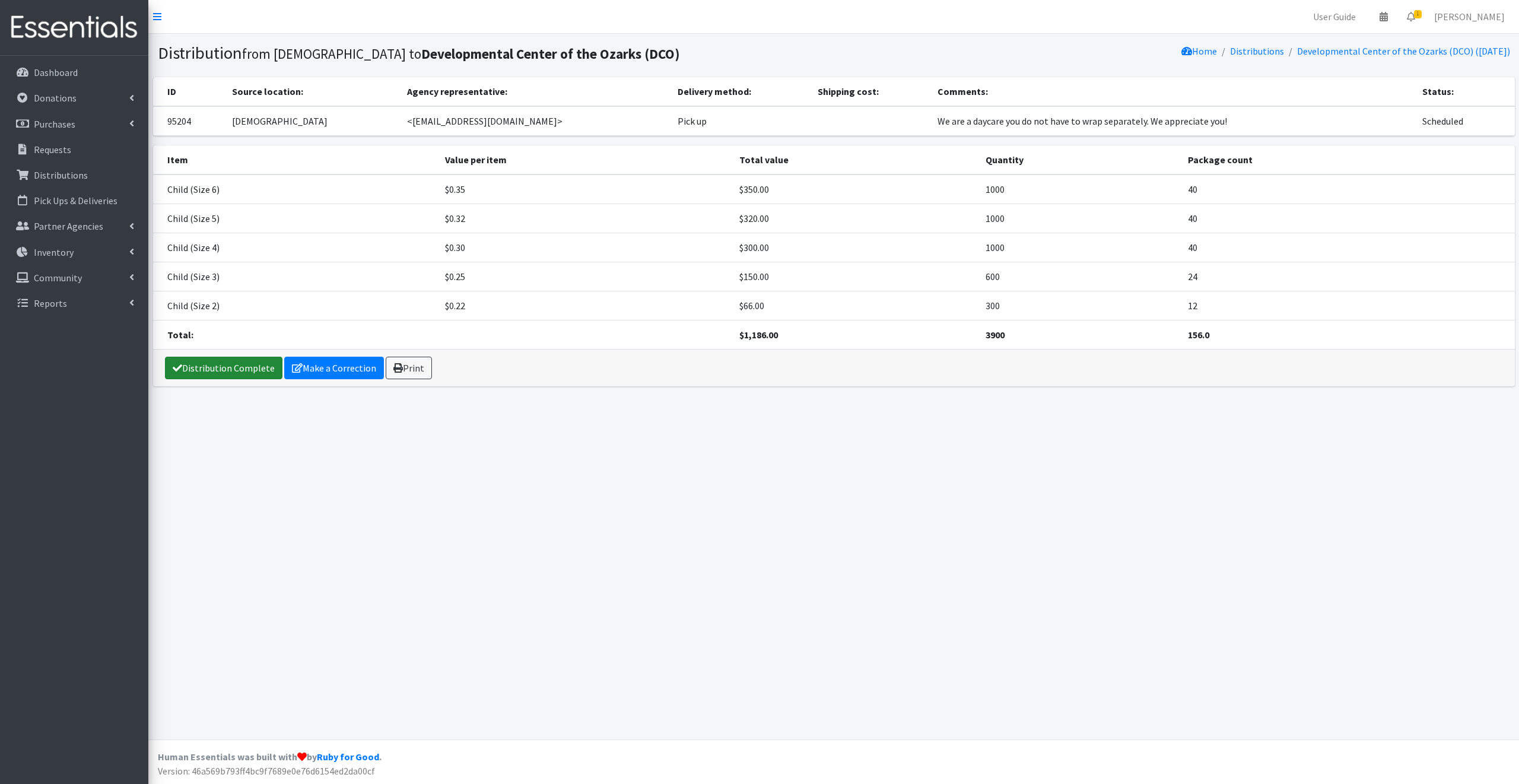
click at [228, 367] on link "Distribution Complete" at bounding box center [223, 368] width 117 height 23
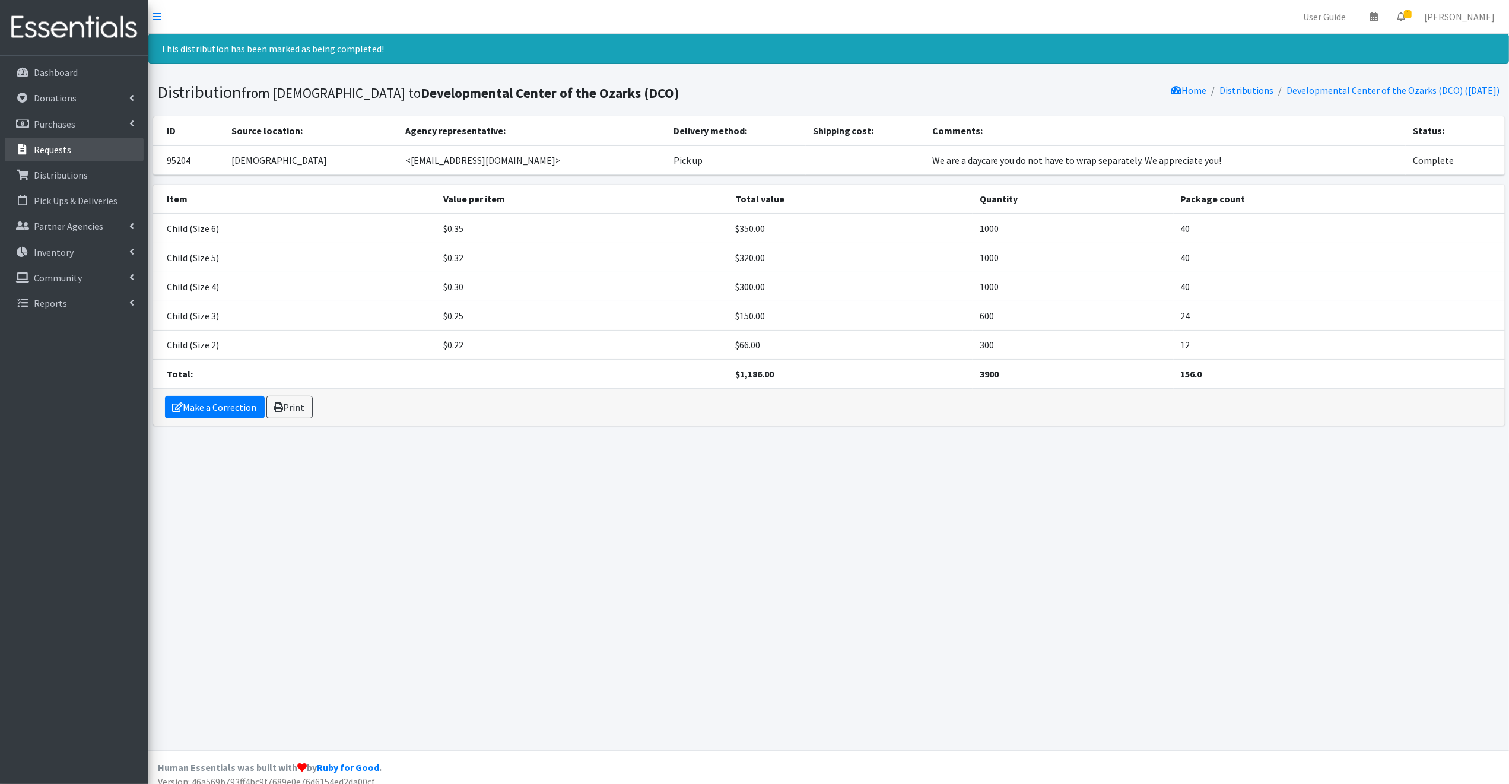
click at [45, 147] on p "Requests" at bounding box center [52, 150] width 37 height 12
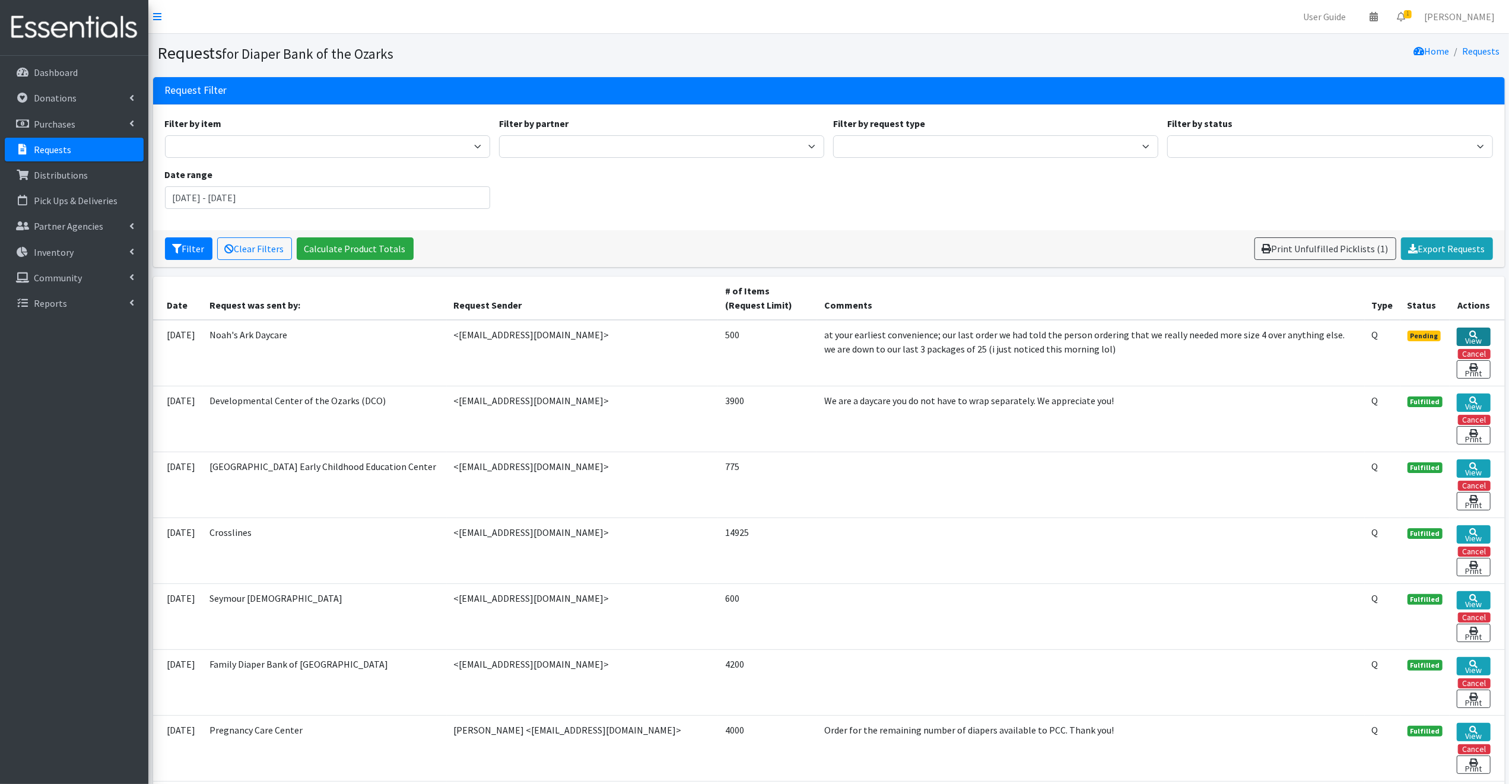
click at [1473, 334] on link "View" at bounding box center [1473, 337] width 33 height 18
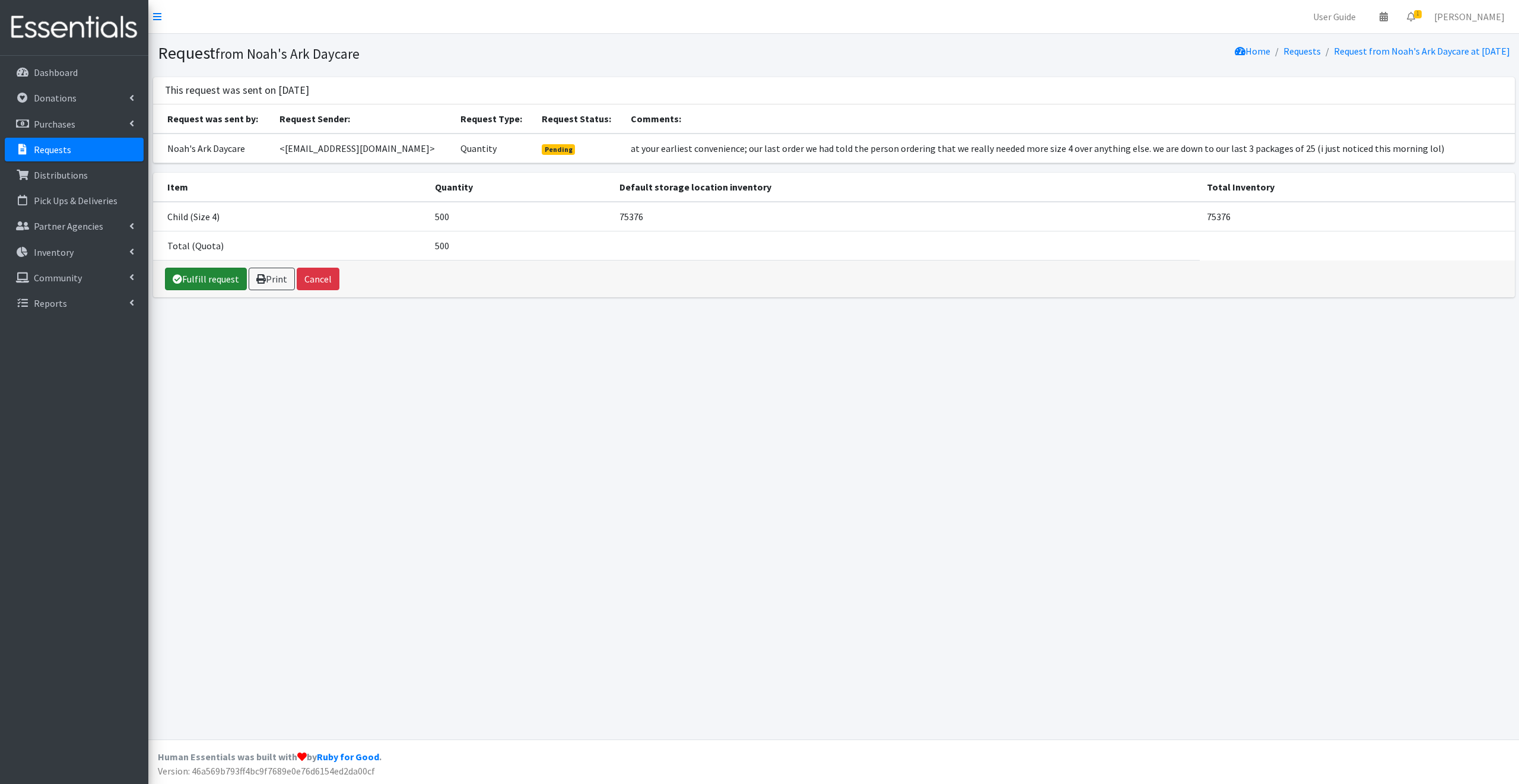
click at [217, 277] on link "Fulfill request" at bounding box center [206, 279] width 82 height 23
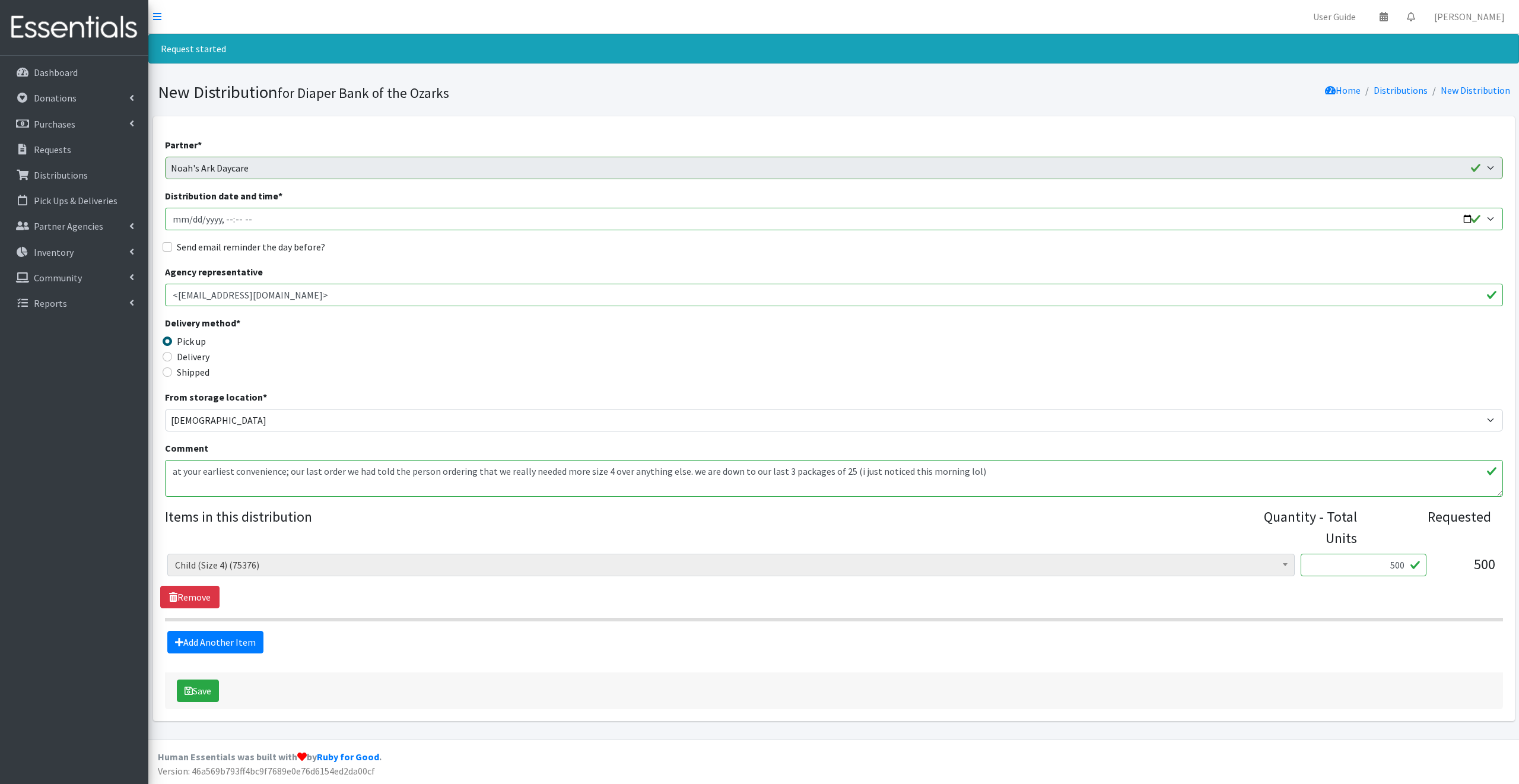
click at [1466, 218] on input "Distribution date and time *" at bounding box center [834, 219] width 1338 height 23
type input "[DATE]T09:30"
click at [451, 335] on div "Pick up" at bounding box center [332, 341] width 335 height 14
click at [167, 246] on input "Send email reminder the day before?" at bounding box center [167, 246] width 9 height 9
checkbox input "true"
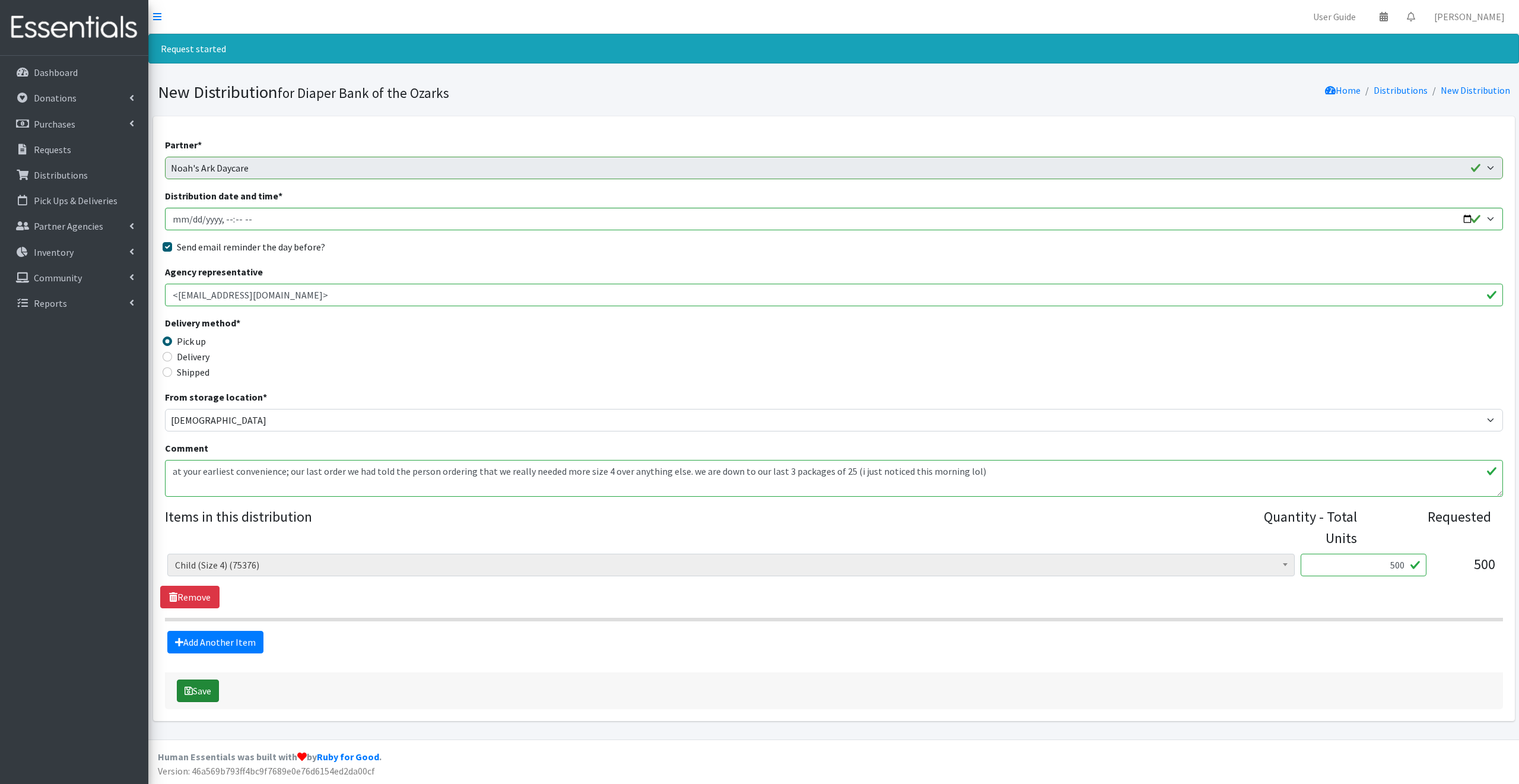
click at [202, 691] on button "Save" at bounding box center [198, 690] width 42 height 23
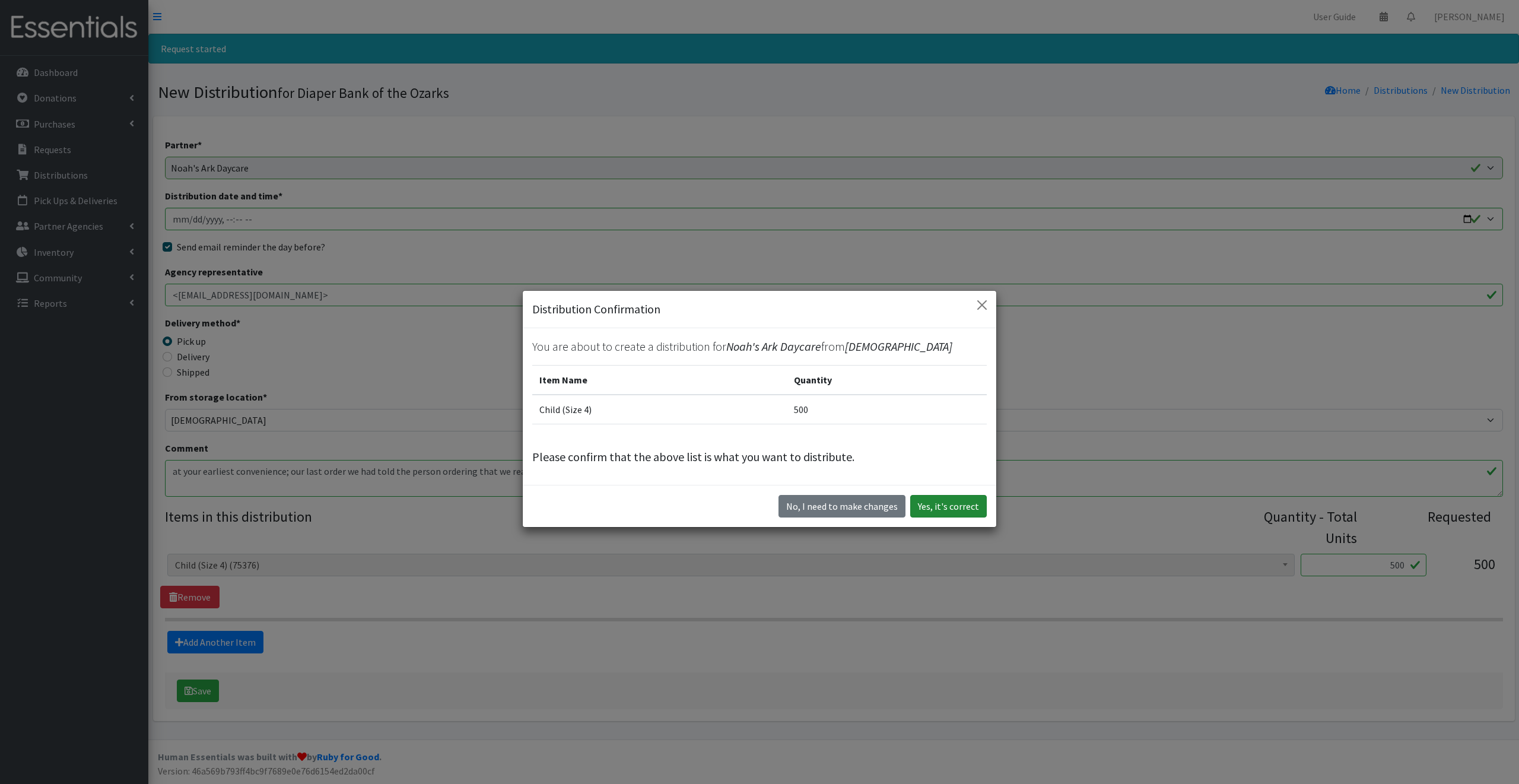
click at [968, 505] on button "Yes, it's correct" at bounding box center [948, 506] width 77 height 23
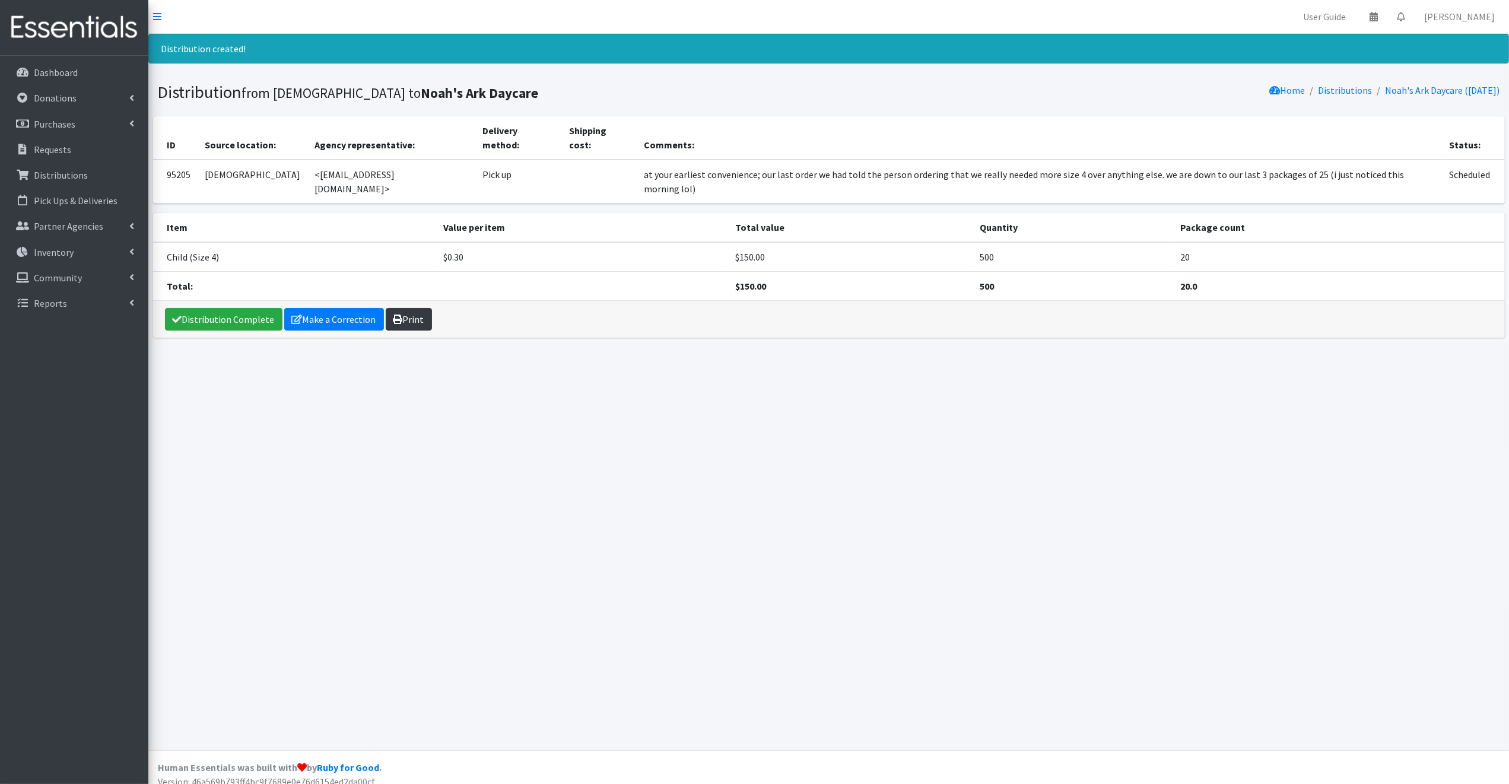
click at [408, 308] on link "Print" at bounding box center [409, 319] width 46 height 23
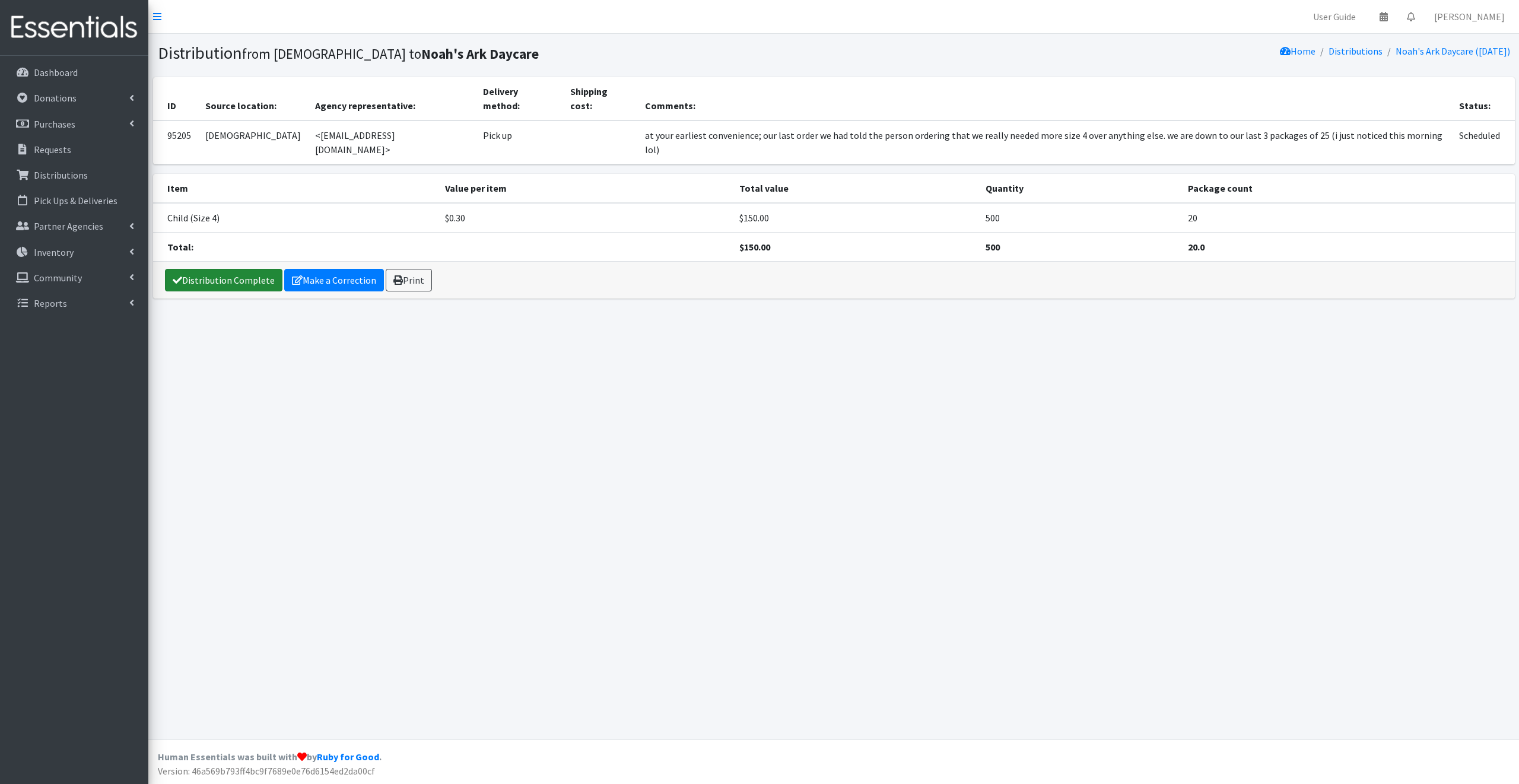
click at [202, 269] on link "Distribution Complete" at bounding box center [223, 280] width 117 height 23
